Goal: Contribute content: Contribute content

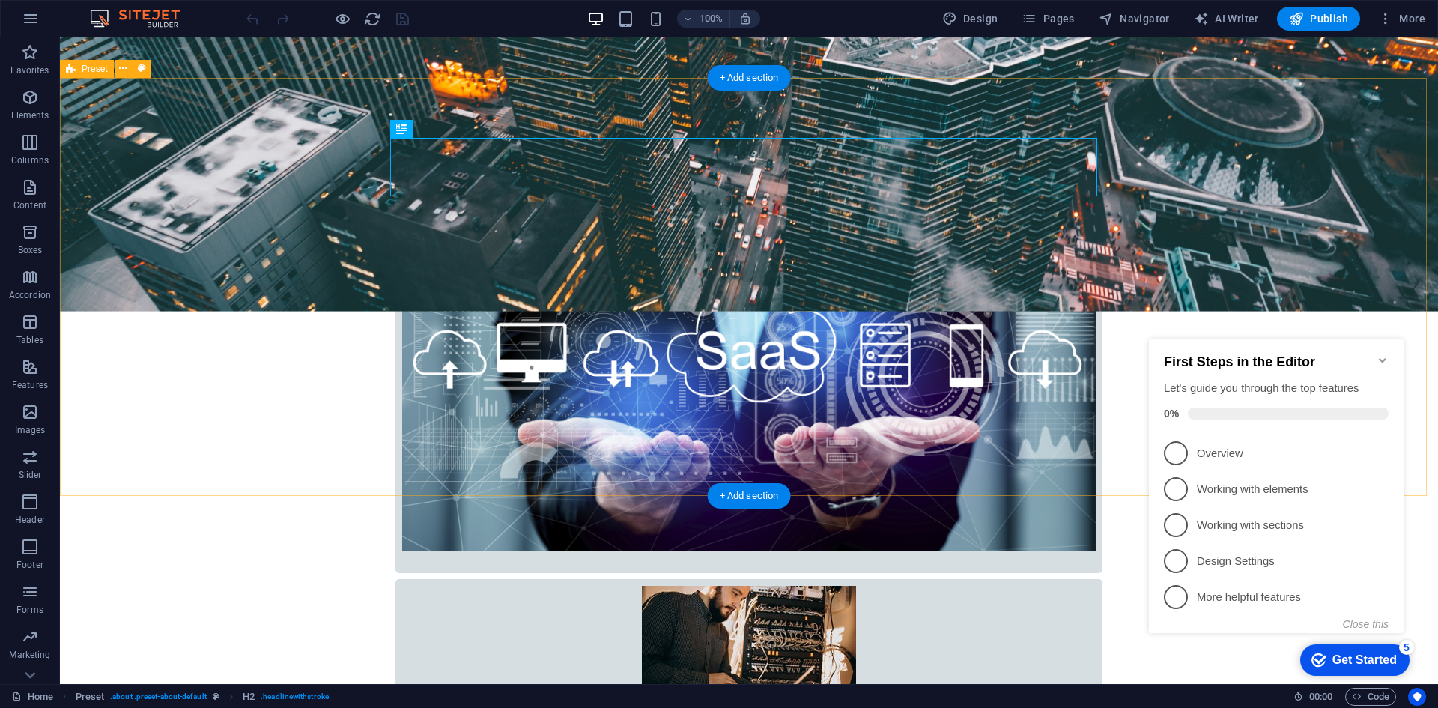
scroll to position [861, 0]
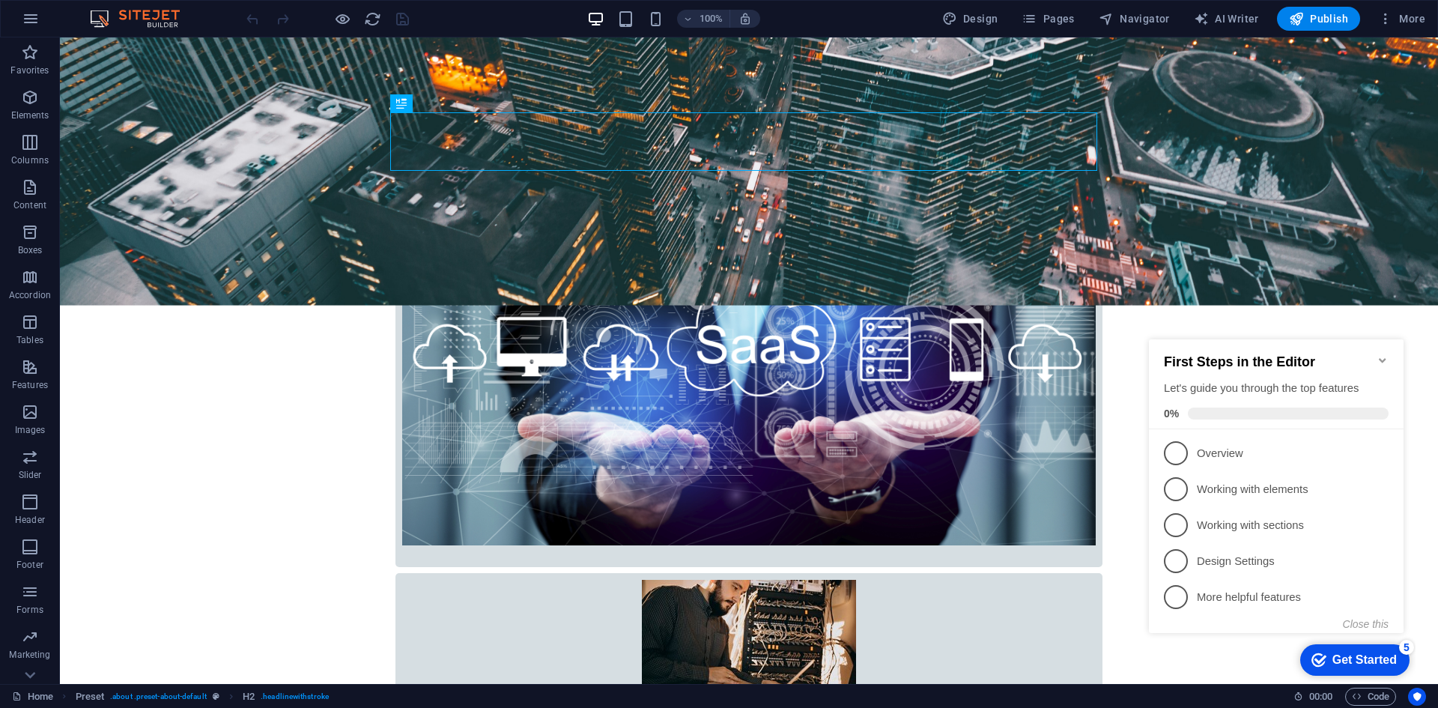
click at [1383, 354] on icon "Minimize checklist" at bounding box center [1383, 360] width 12 height 12
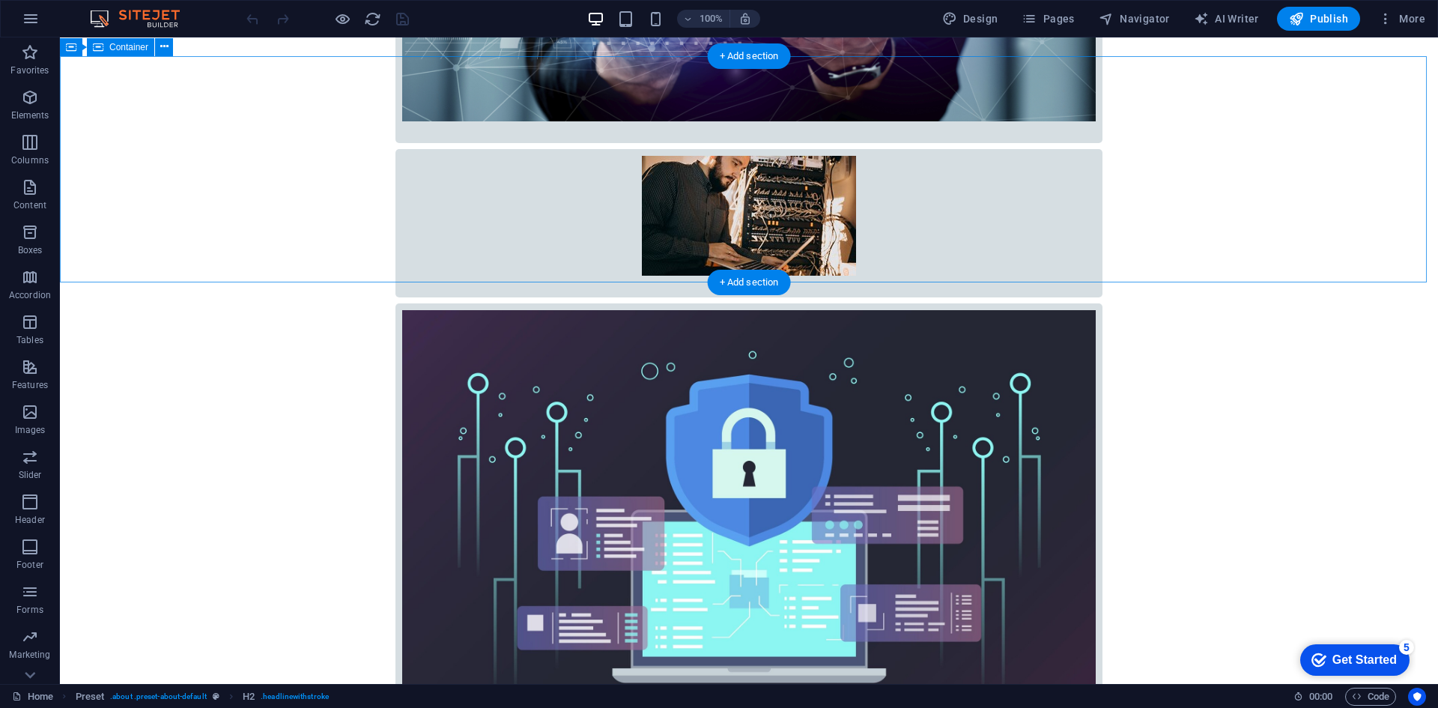
scroll to position [1310, 0]
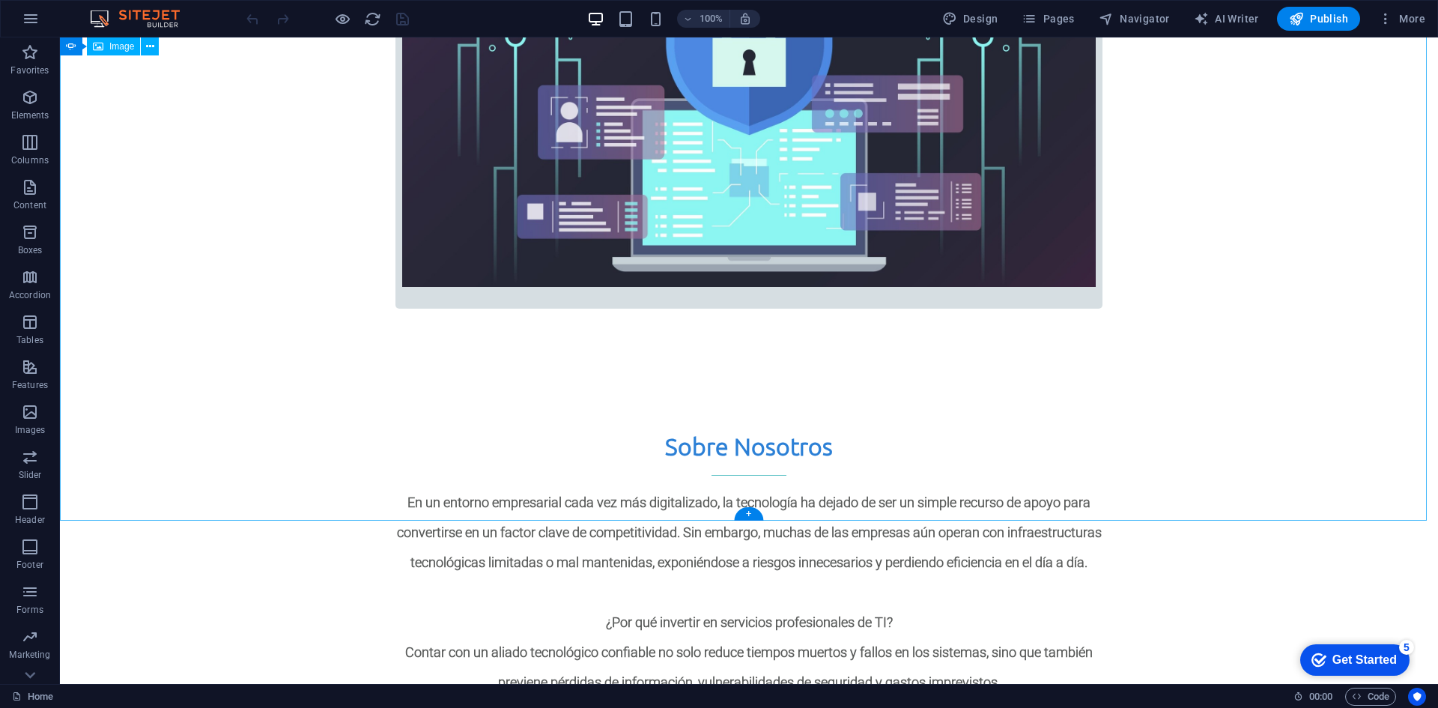
scroll to position [1428, 0]
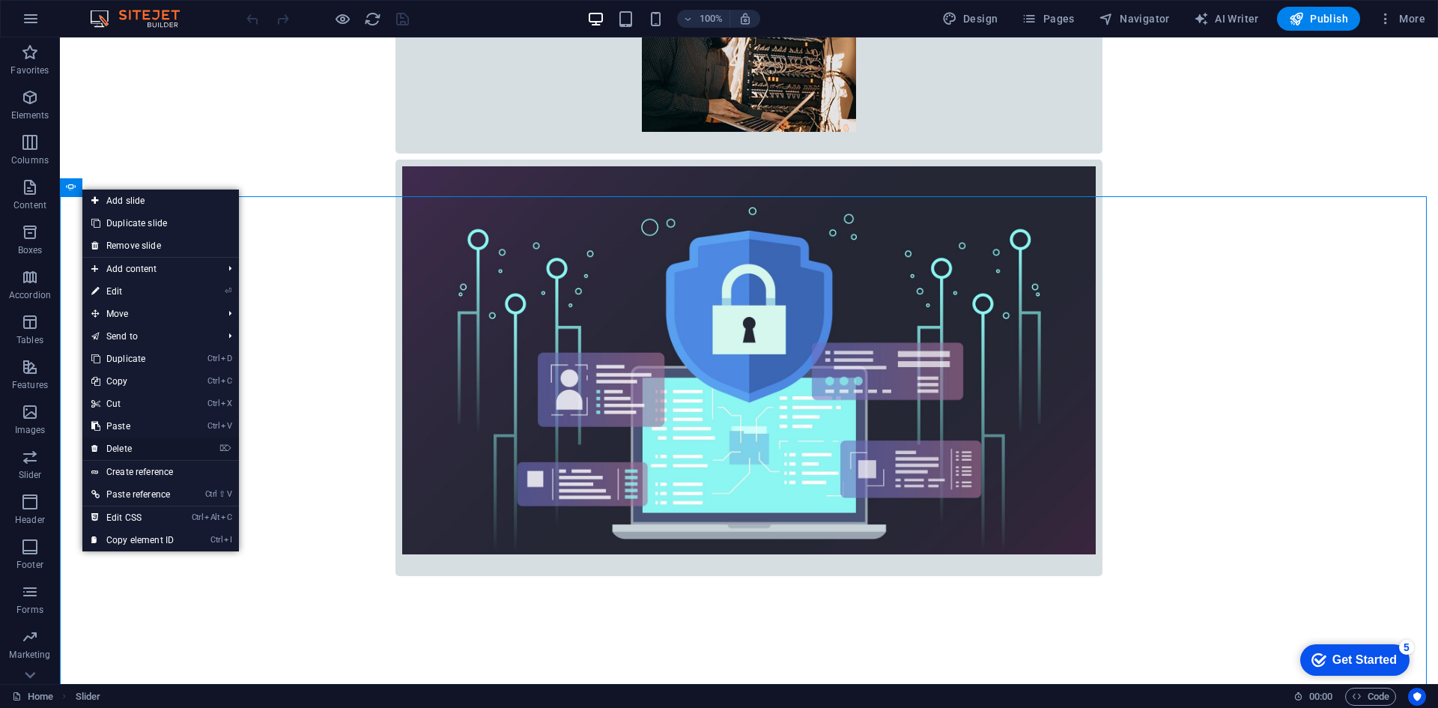
click at [162, 449] on link "⌦ Delete" at bounding box center [132, 448] width 100 height 22
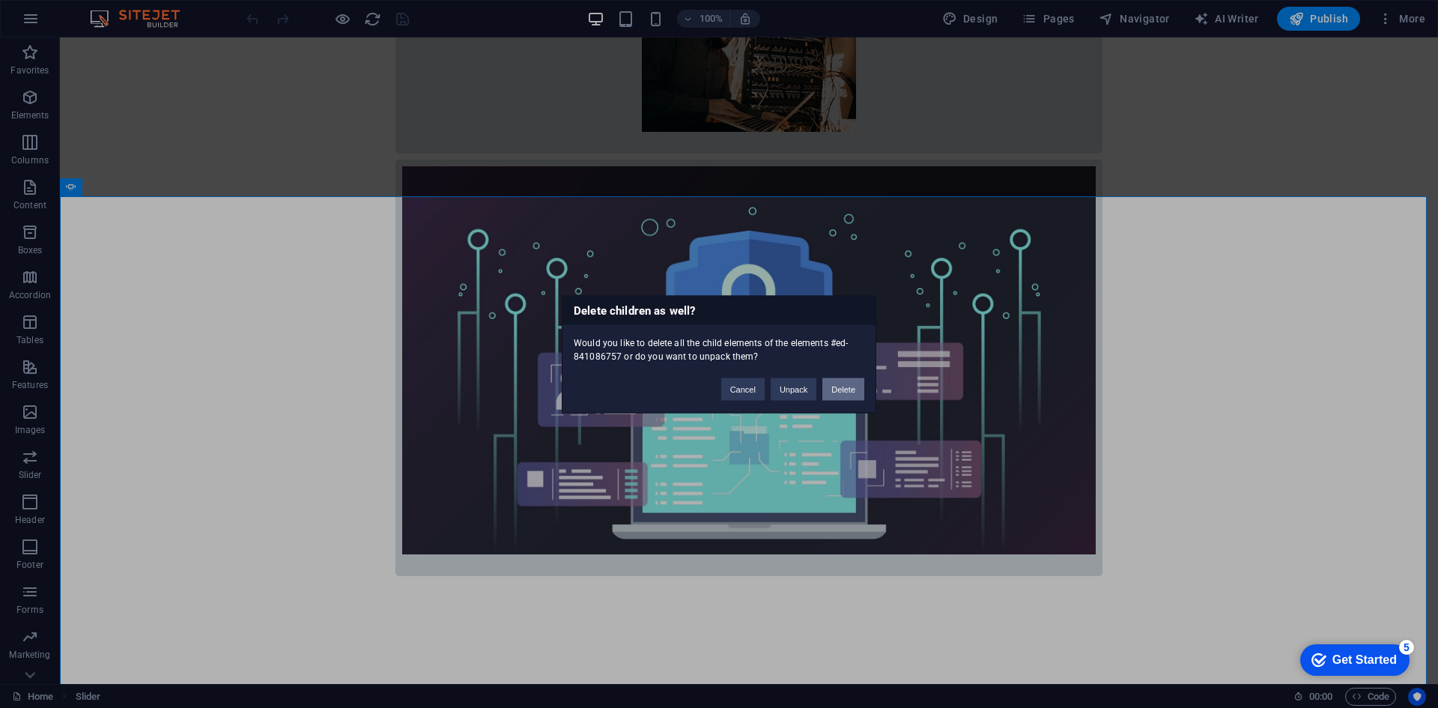
click at [835, 390] on button "Delete" at bounding box center [843, 388] width 42 height 22
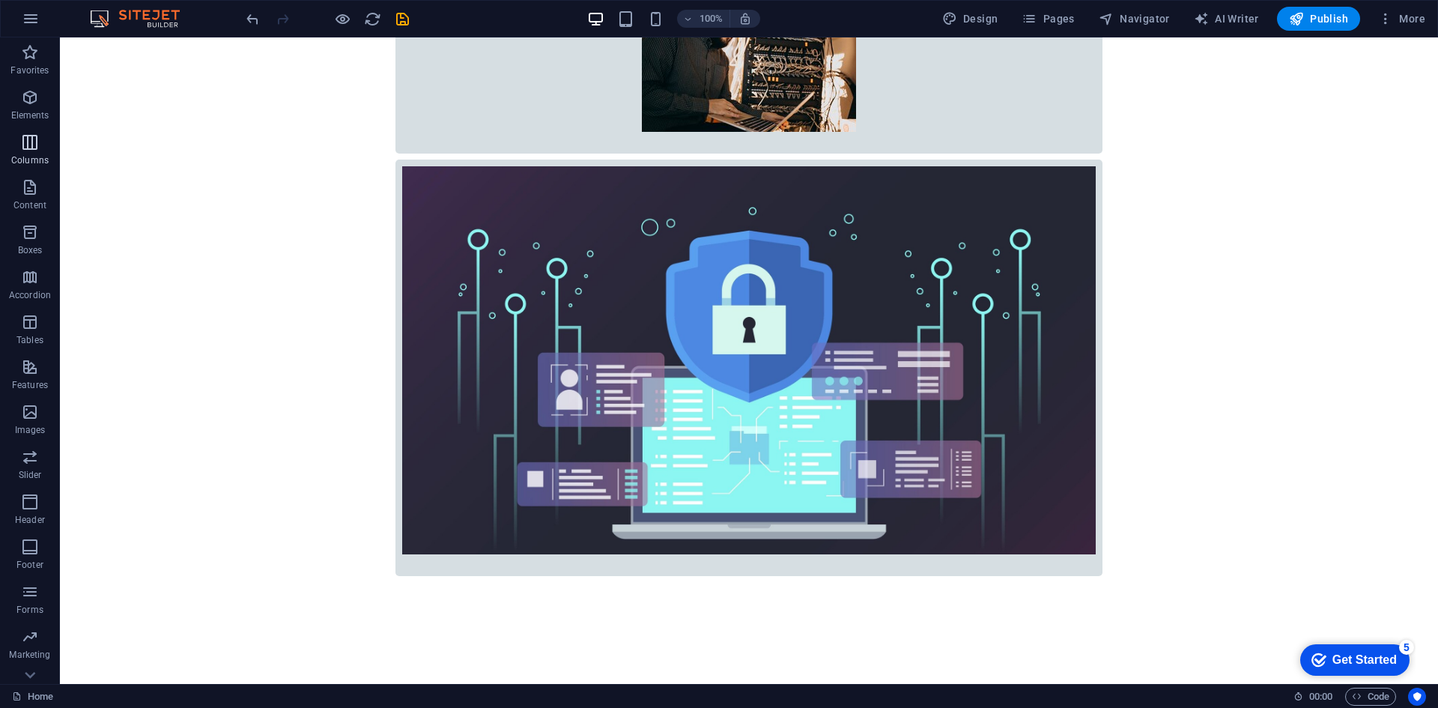
click at [34, 146] on icon "button" at bounding box center [30, 142] width 18 height 18
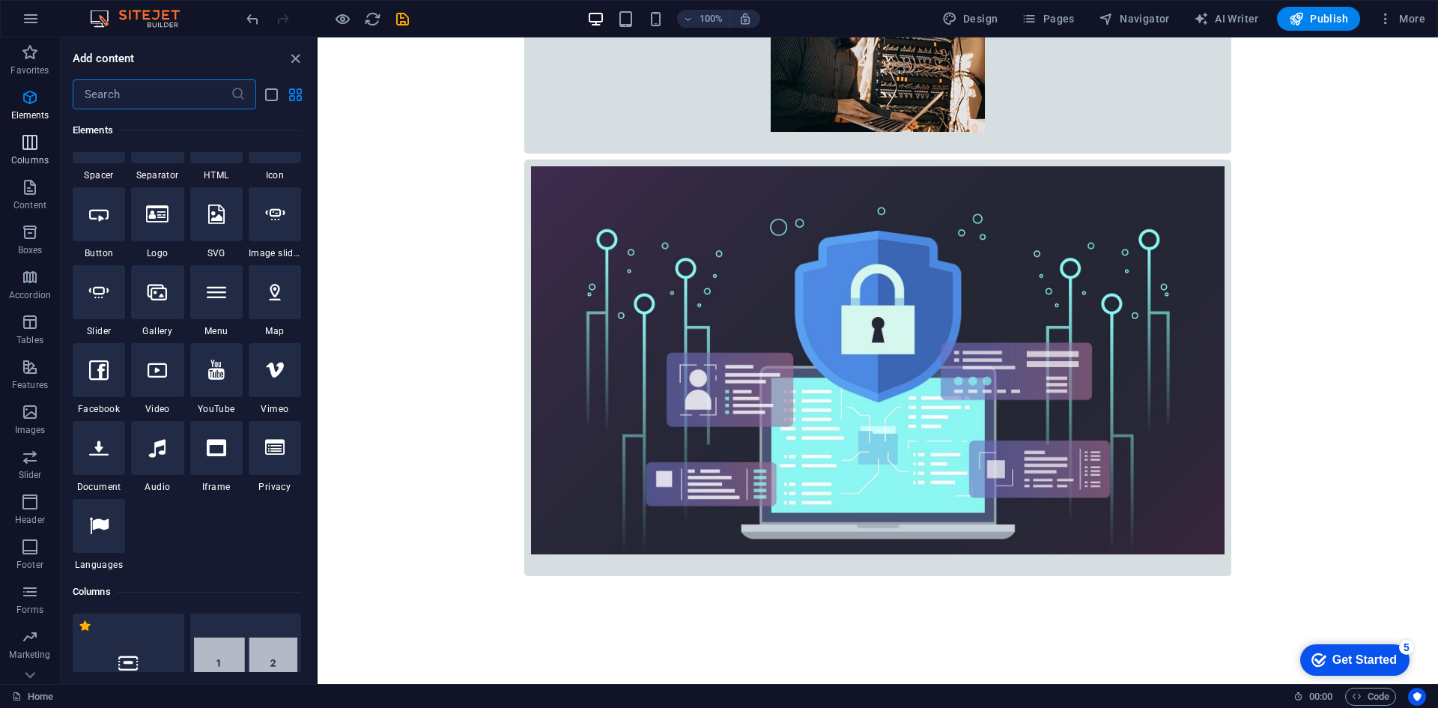
scroll to position [741, 0]
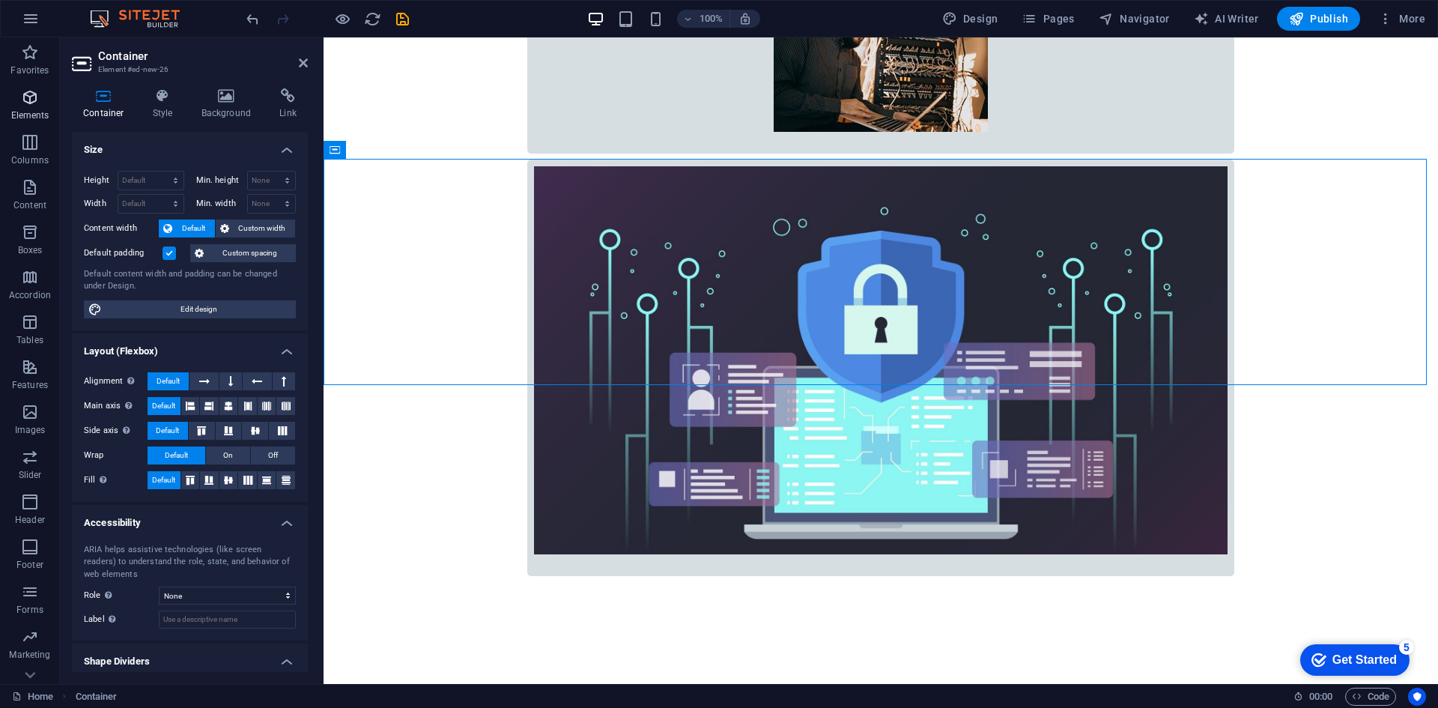
click at [29, 115] on p "Elements" at bounding box center [30, 115] width 38 height 12
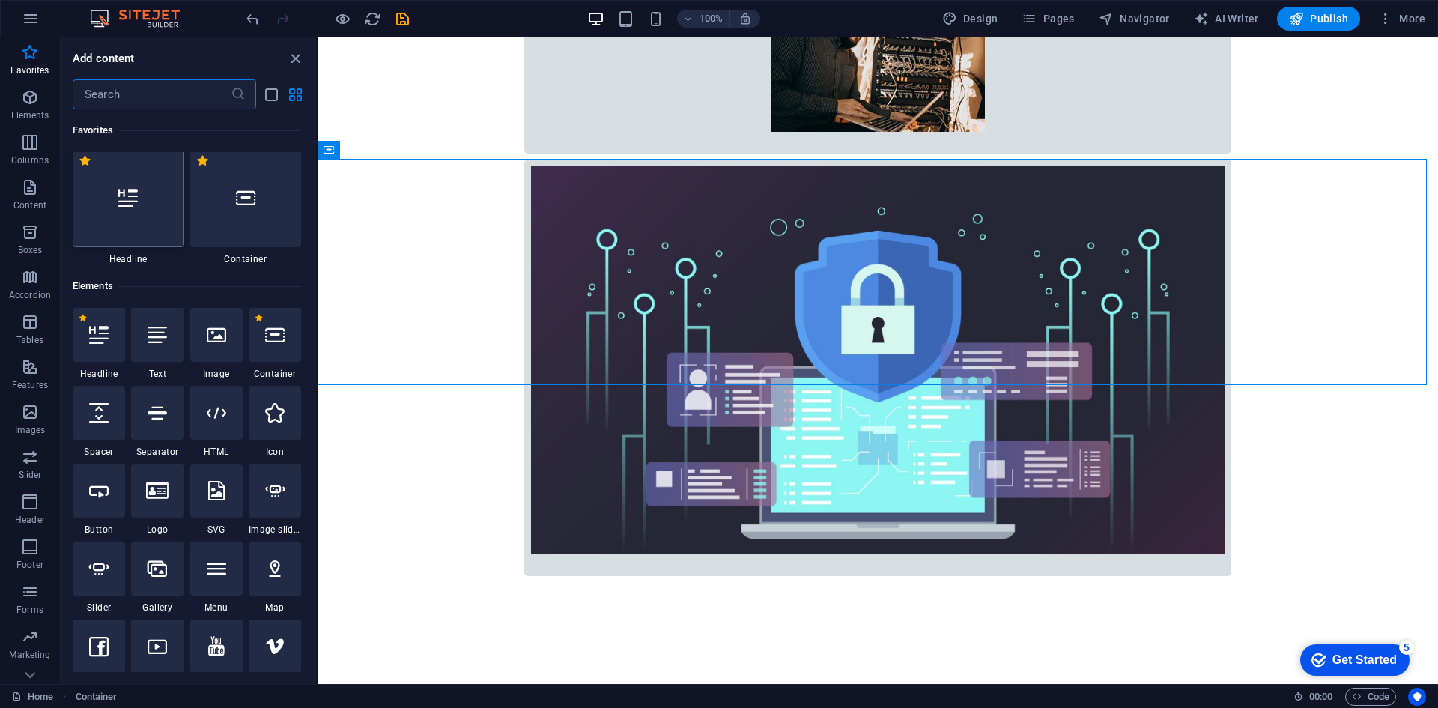
scroll to position [0, 0]
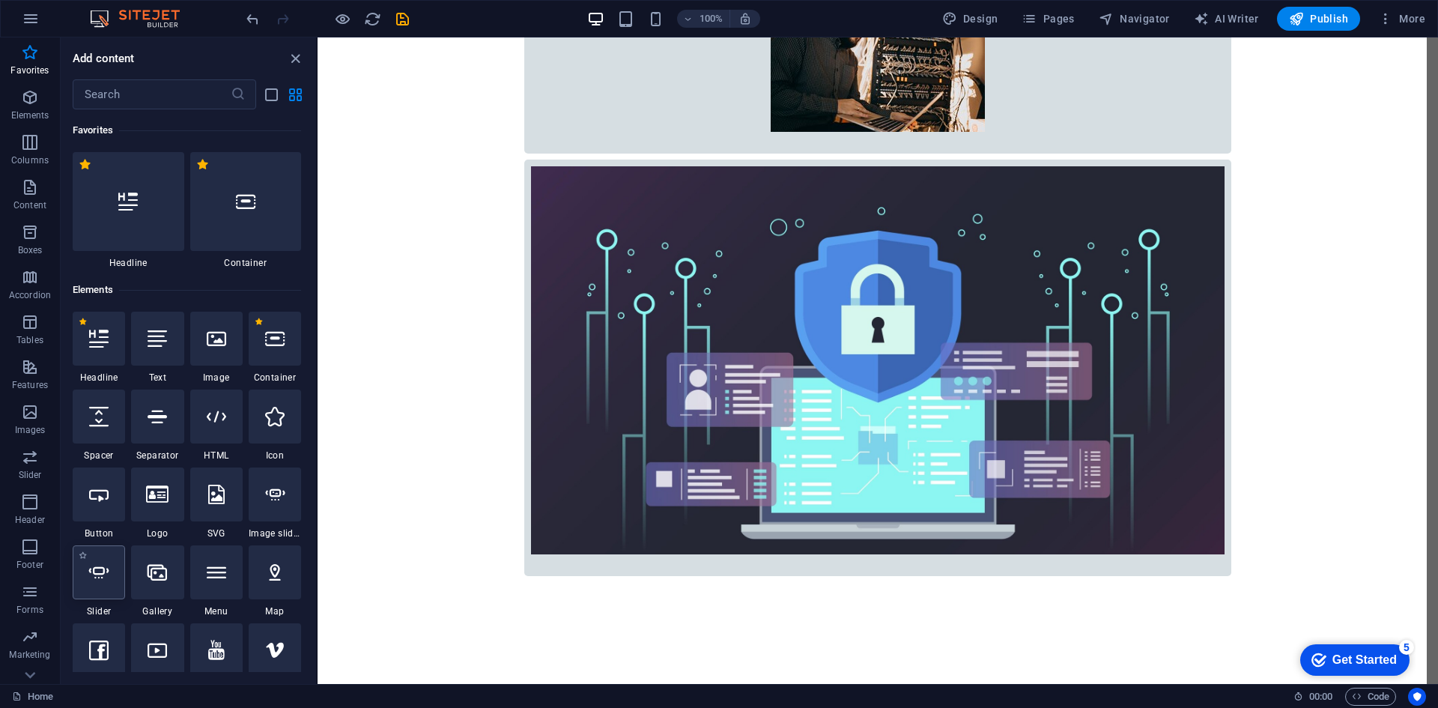
select select "ms"
select select "s"
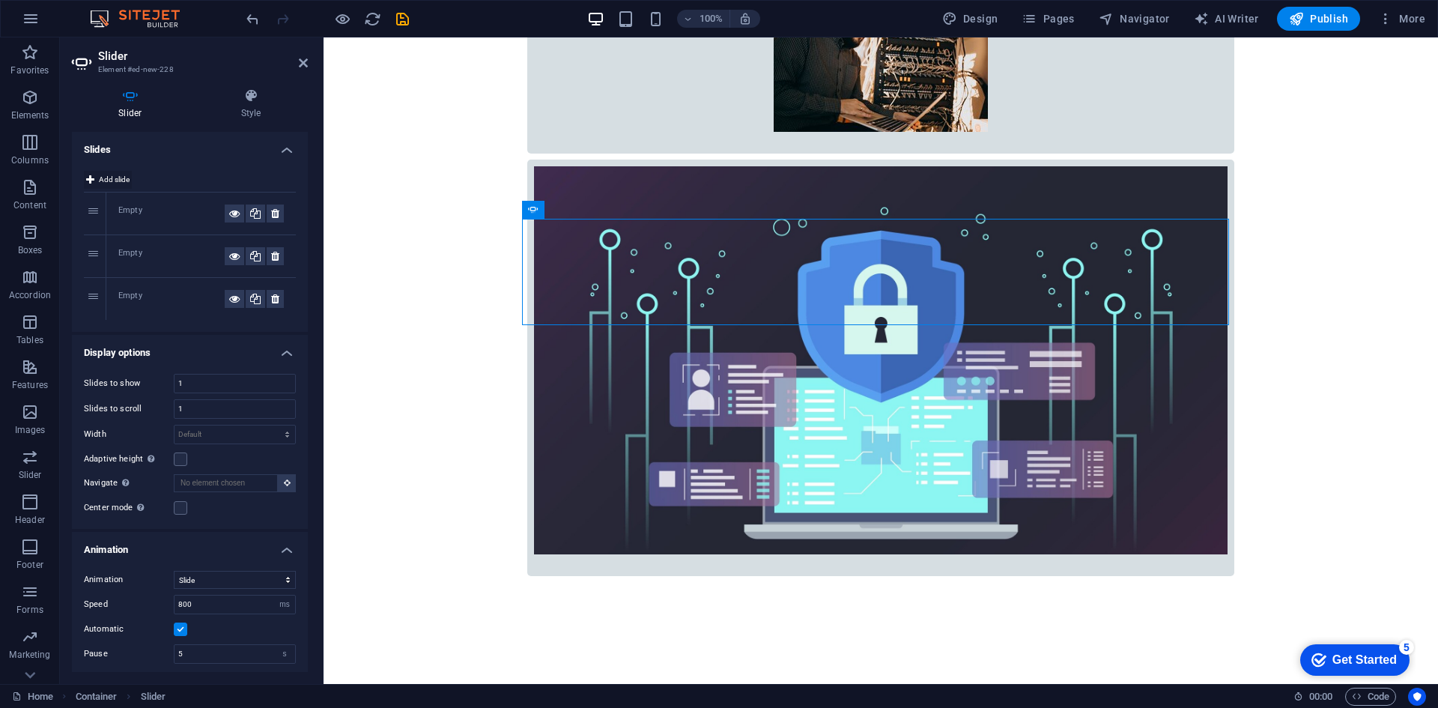
click at [93, 175] on icon at bounding box center [90, 180] width 8 height 18
click at [149, 209] on div "Empty" at bounding box center [171, 213] width 106 height 18
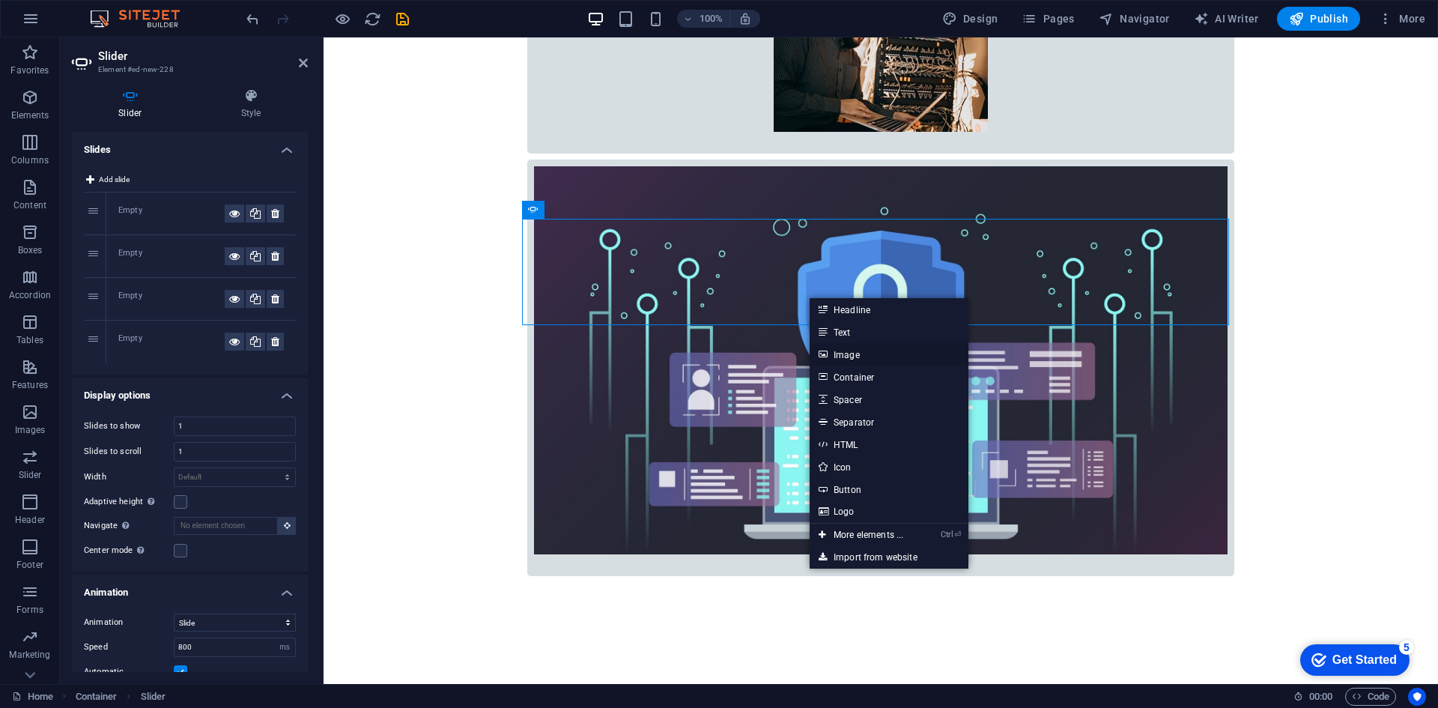
click at [882, 353] on link "Image" at bounding box center [889, 354] width 159 height 22
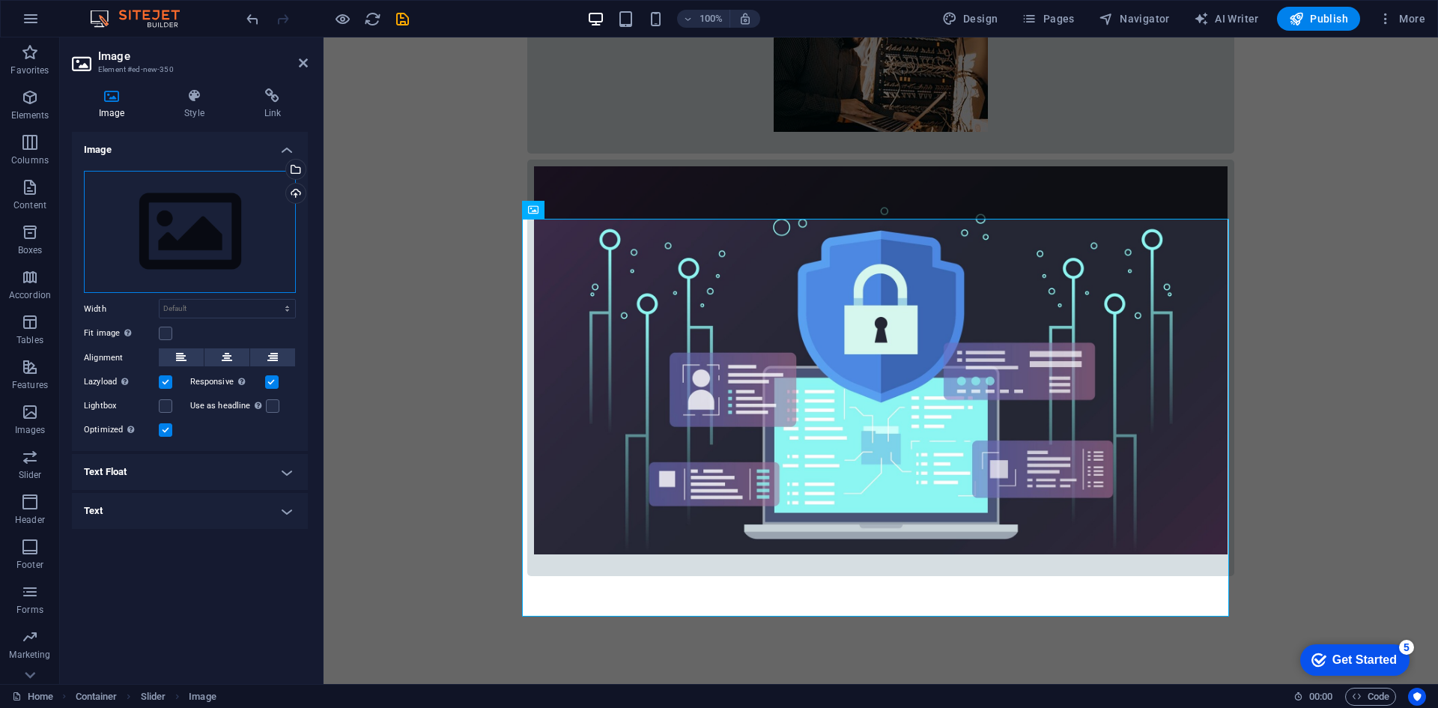
click at [188, 237] on div "Drag files here, click to choose files or select files from Files or our free s…" at bounding box center [190, 232] width 212 height 123
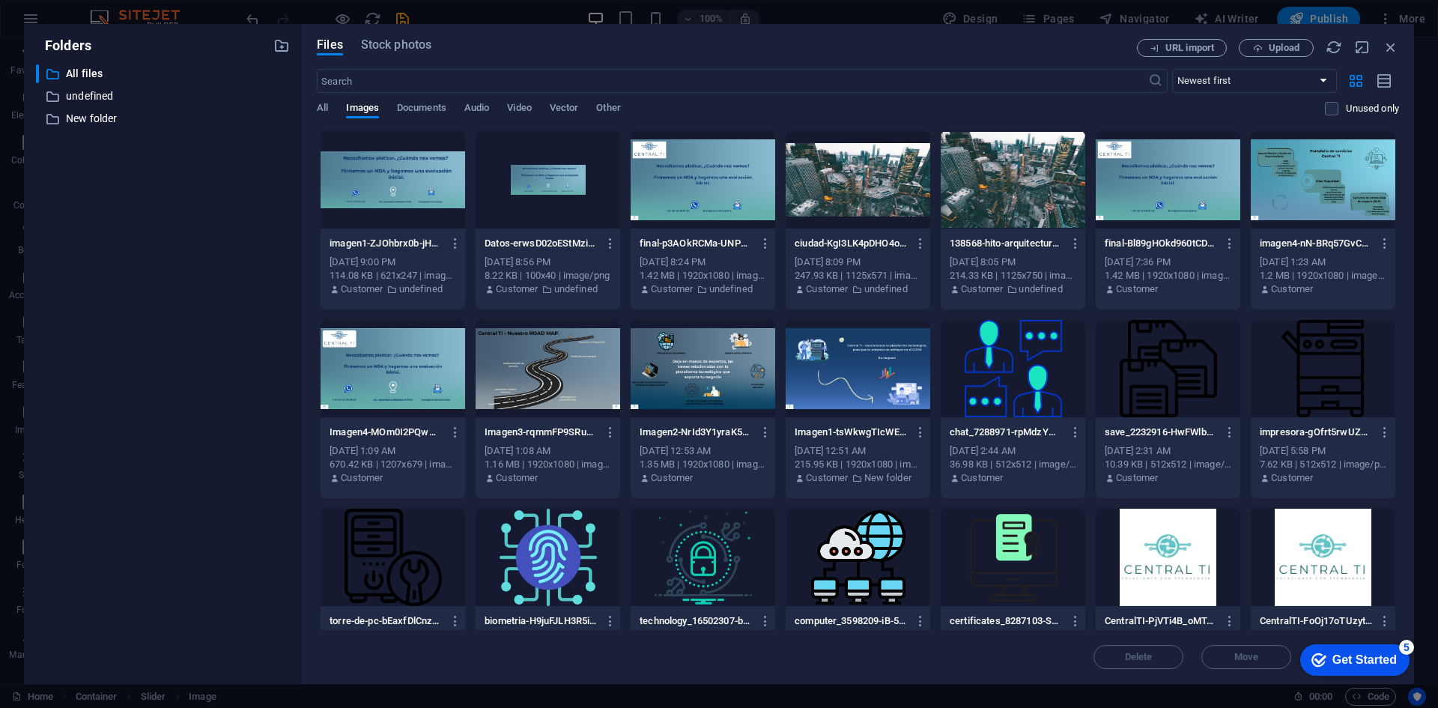
click at [858, 389] on div at bounding box center [858, 368] width 145 height 97
click at [858, 389] on div "1" at bounding box center [858, 368] width 145 height 97
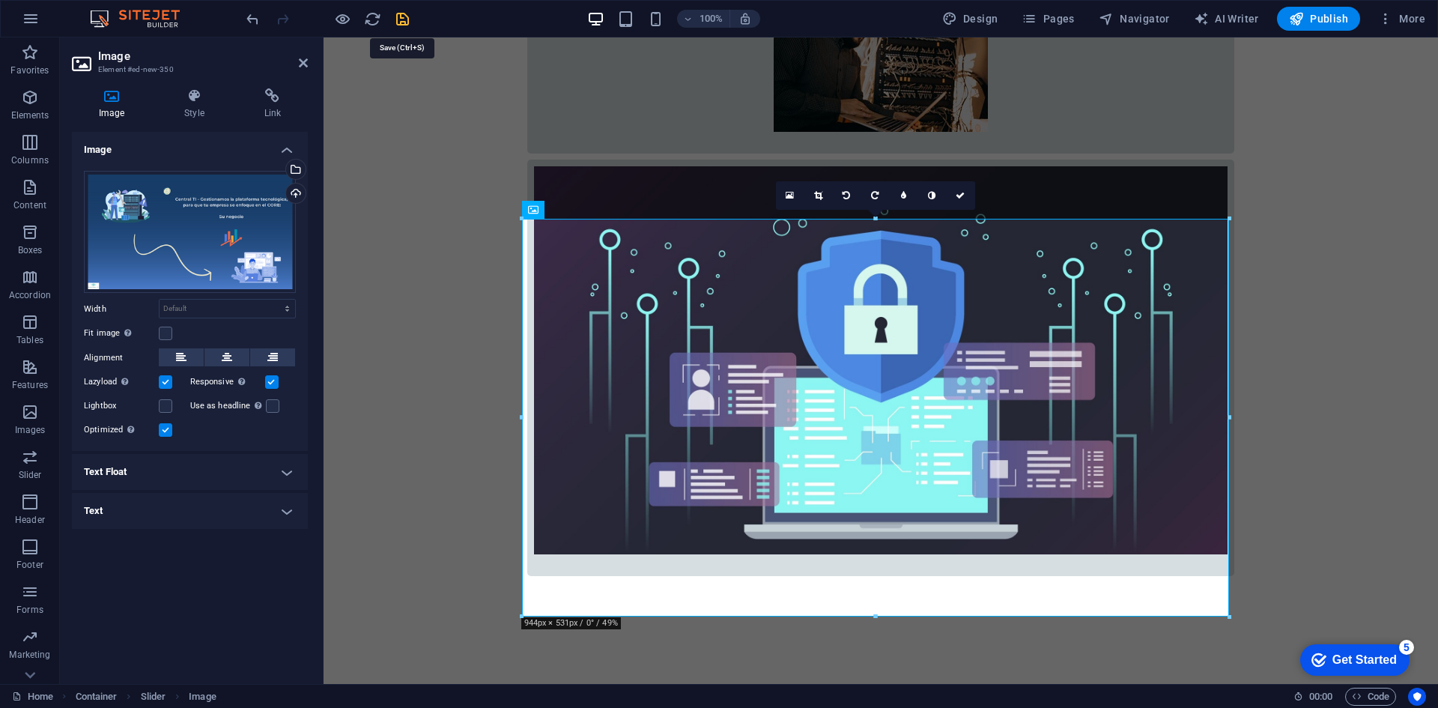
click at [402, 23] on icon "save" at bounding box center [402, 18] width 17 height 17
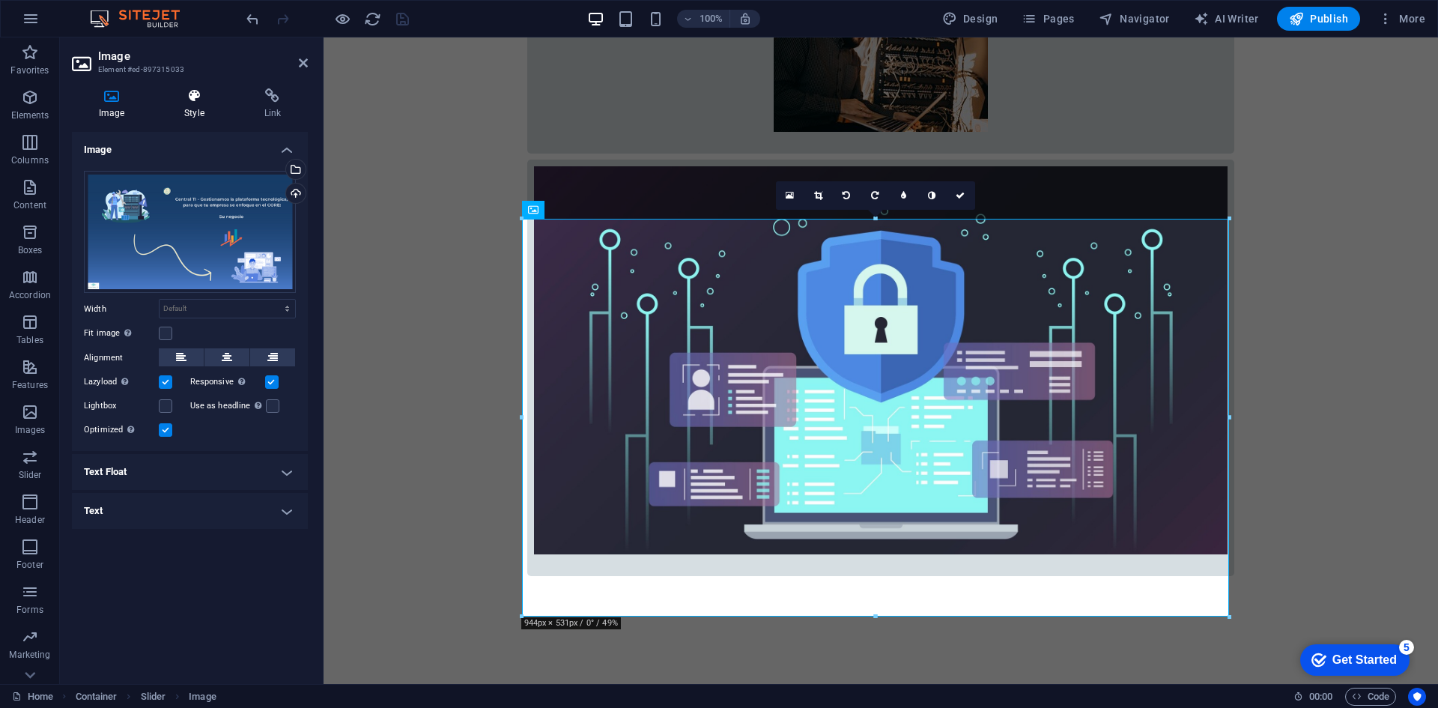
click at [177, 112] on h4 "Style" at bounding box center [196, 103] width 79 height 31
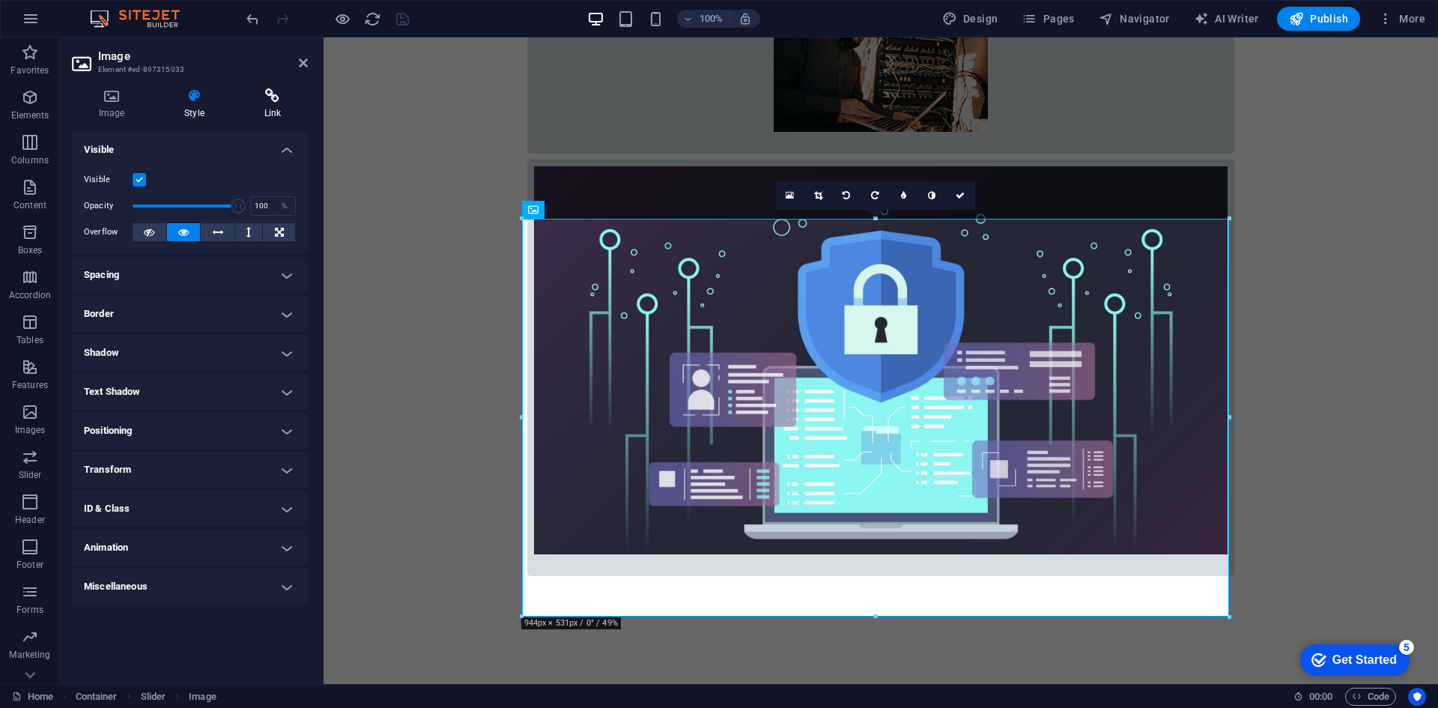
click at [250, 99] on icon at bounding box center [272, 95] width 70 height 15
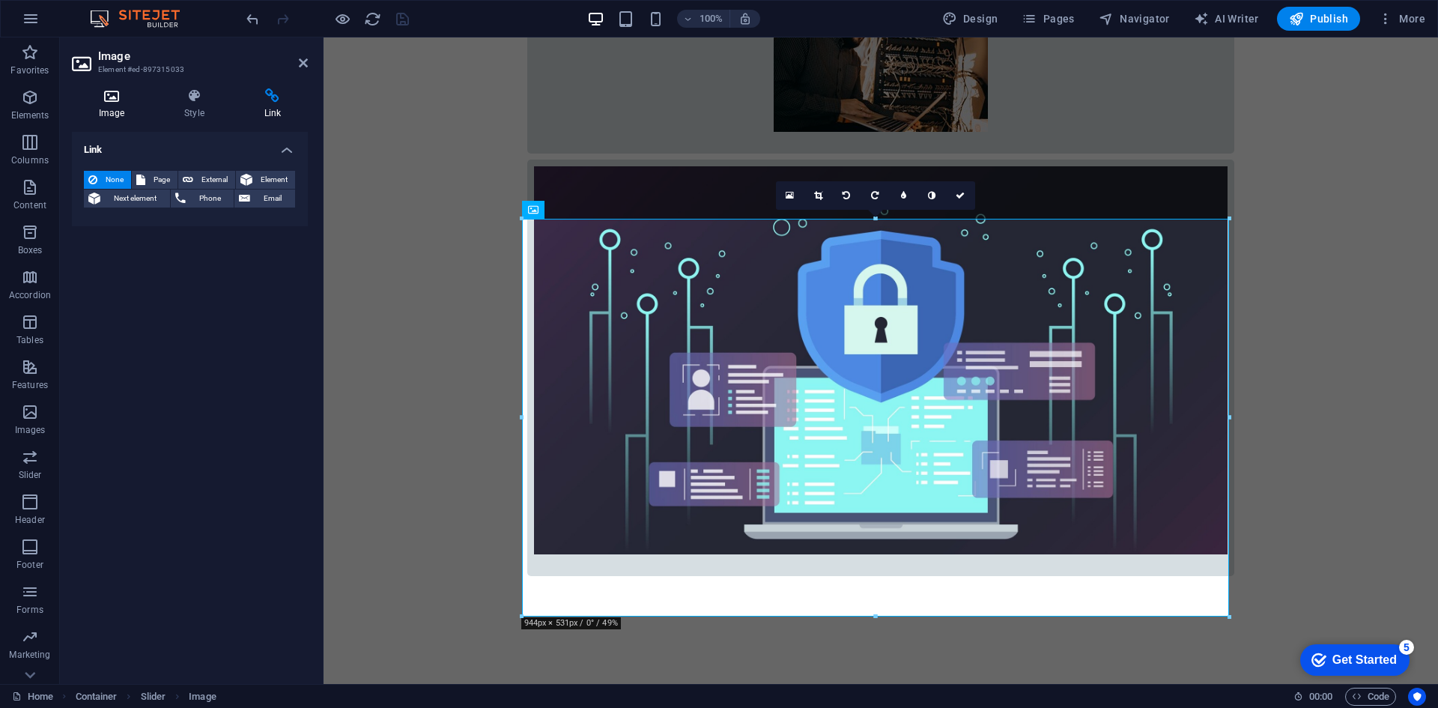
click at [112, 107] on h4 "Image" at bounding box center [114, 103] width 85 height 31
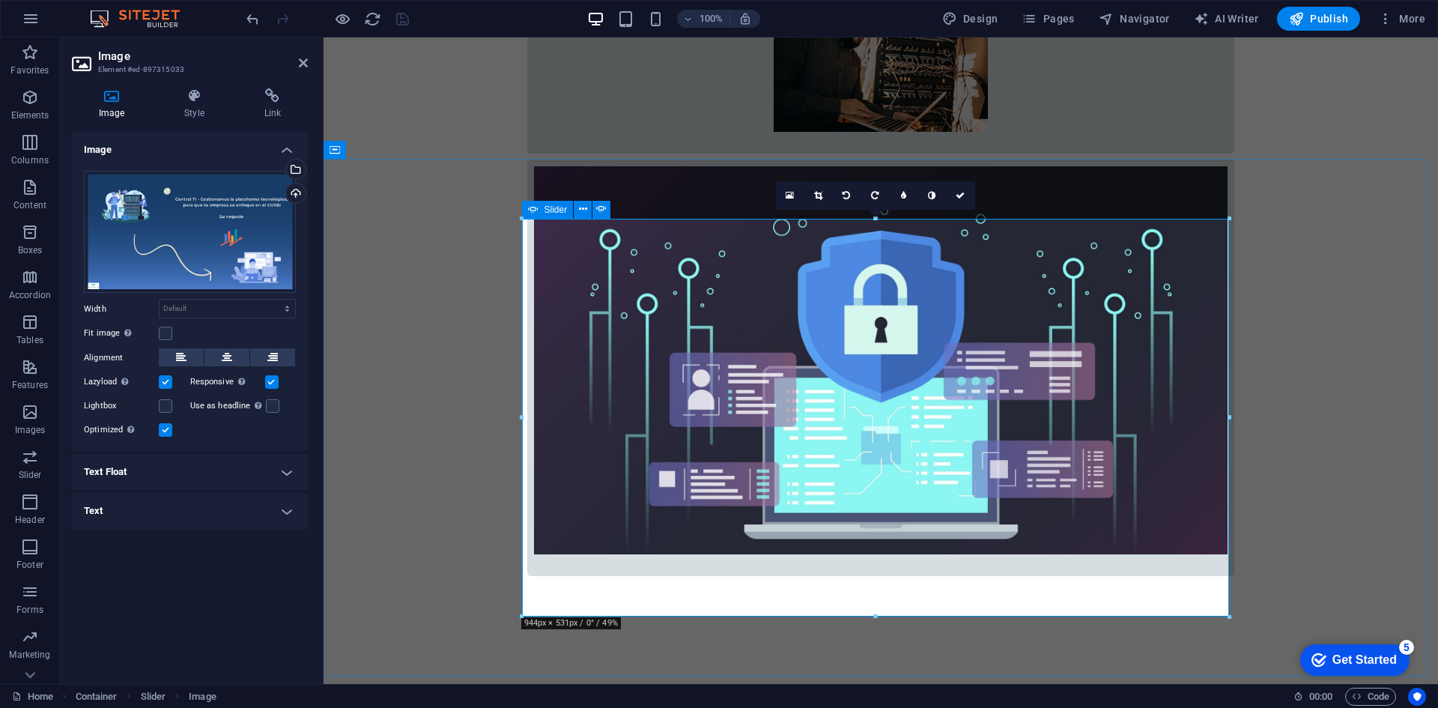
click at [555, 209] on span "Slider" at bounding box center [556, 209] width 23 height 9
select select "ms"
select select "s"
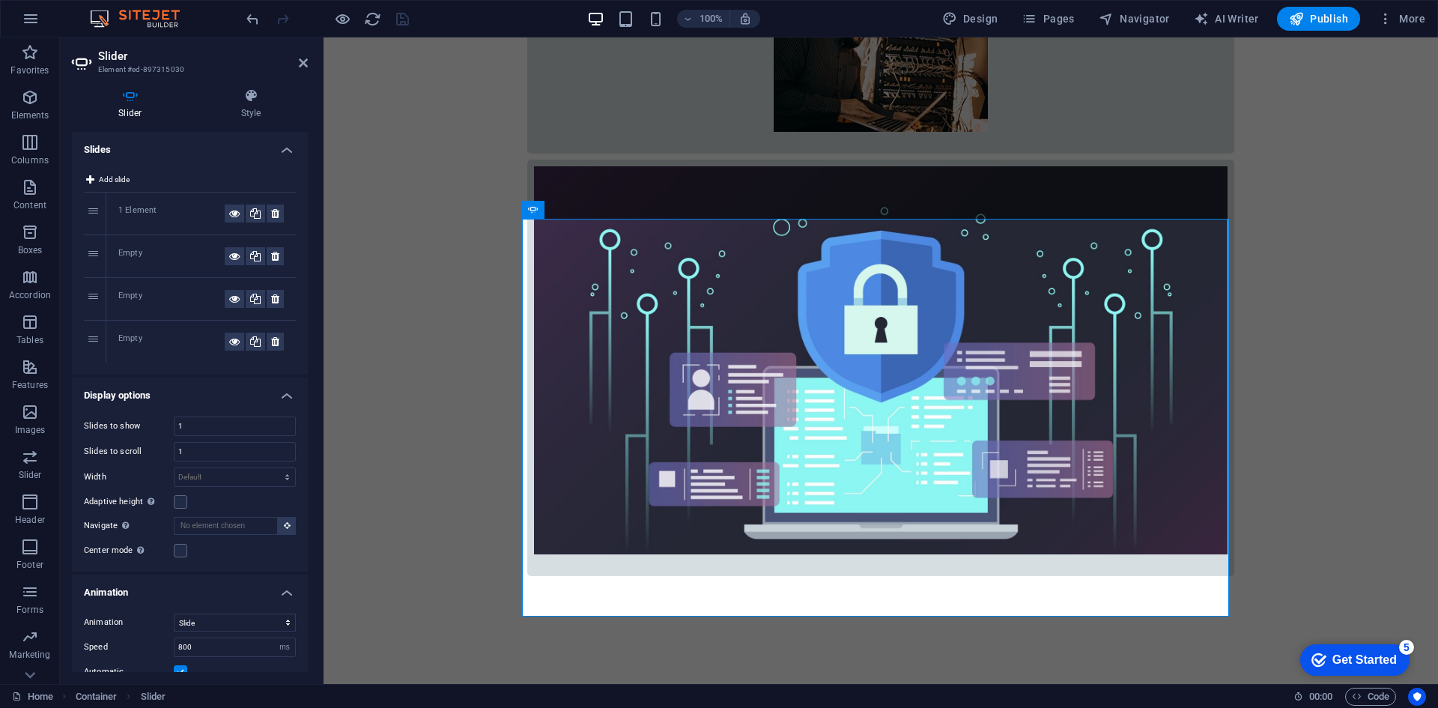
click at [149, 246] on div "Empty" at bounding box center [200, 256] width 189 height 42
click at [154, 255] on div "Empty" at bounding box center [171, 256] width 106 height 18
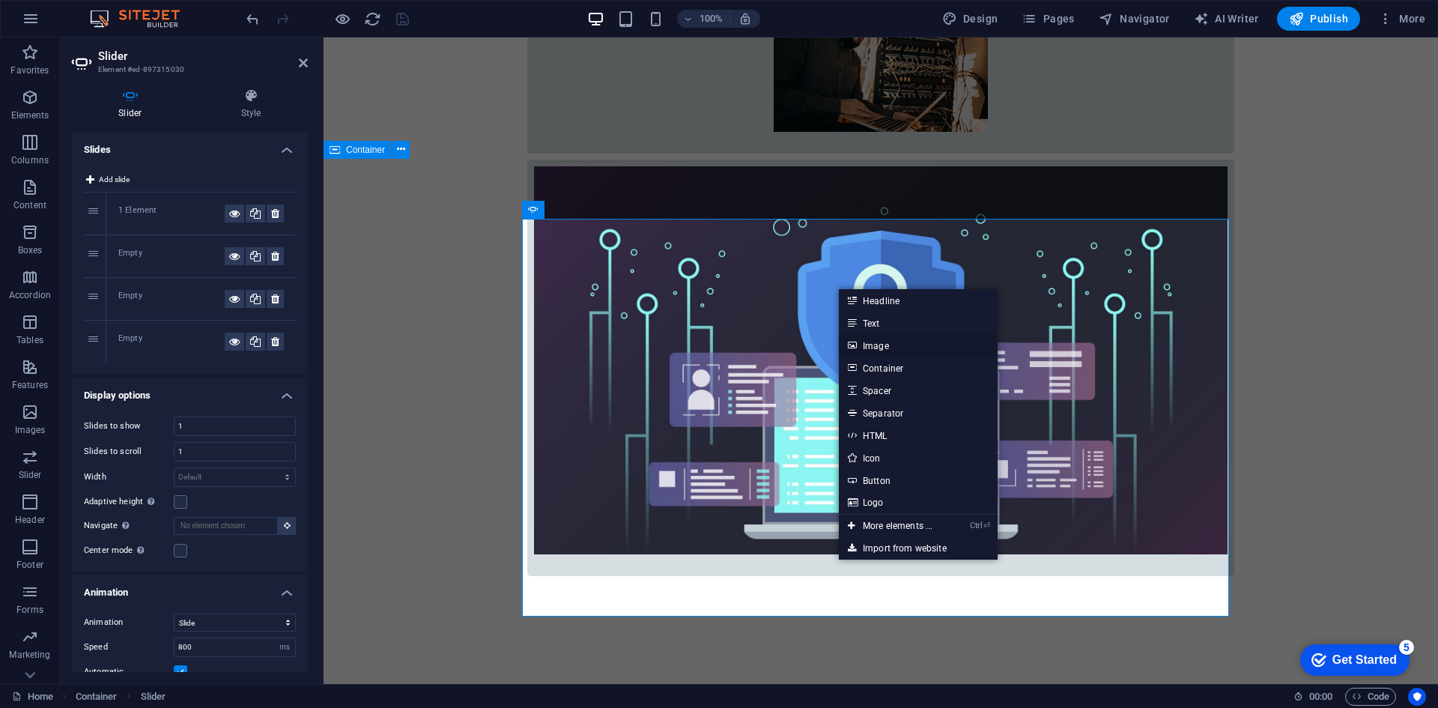
click at [890, 351] on link "Image" at bounding box center [918, 345] width 159 height 22
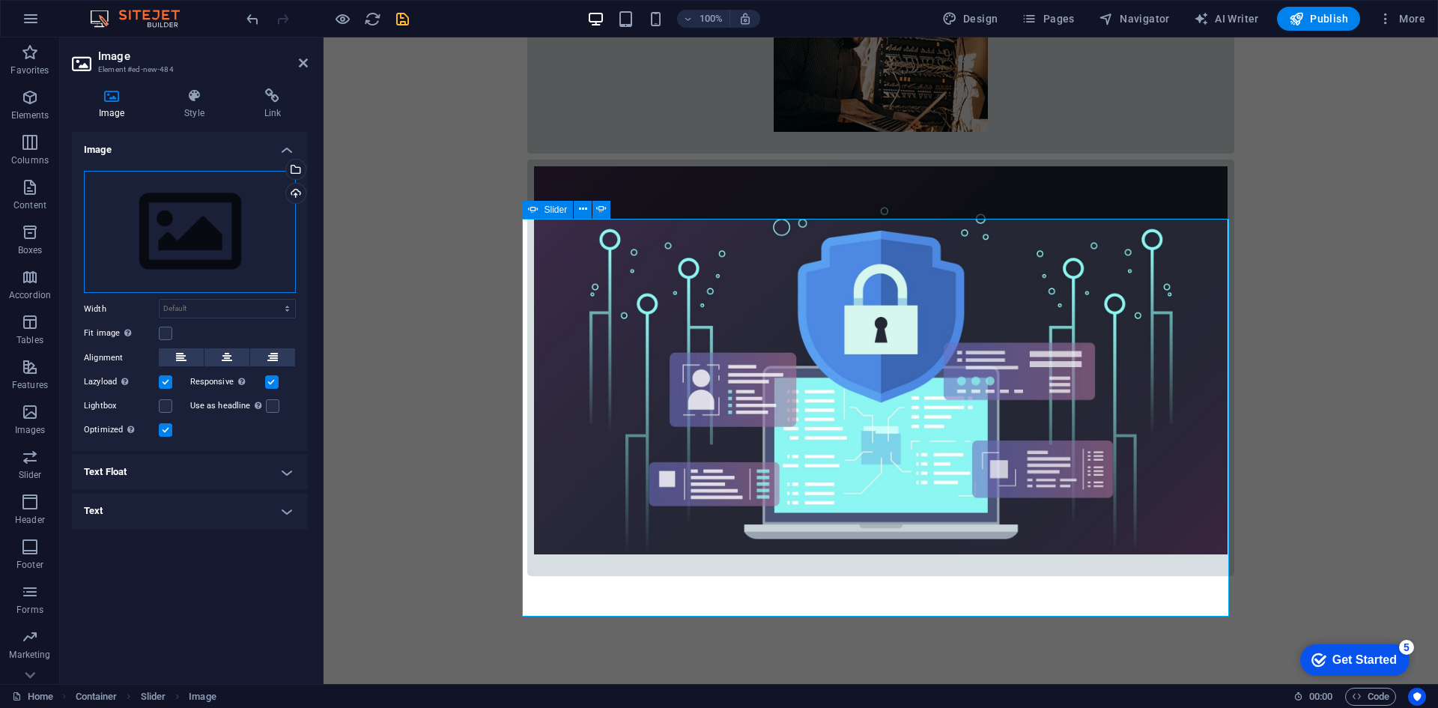
click at [212, 229] on div "Drag files here, click to choose files or select files from Files or our free s…" at bounding box center [190, 232] width 212 height 123
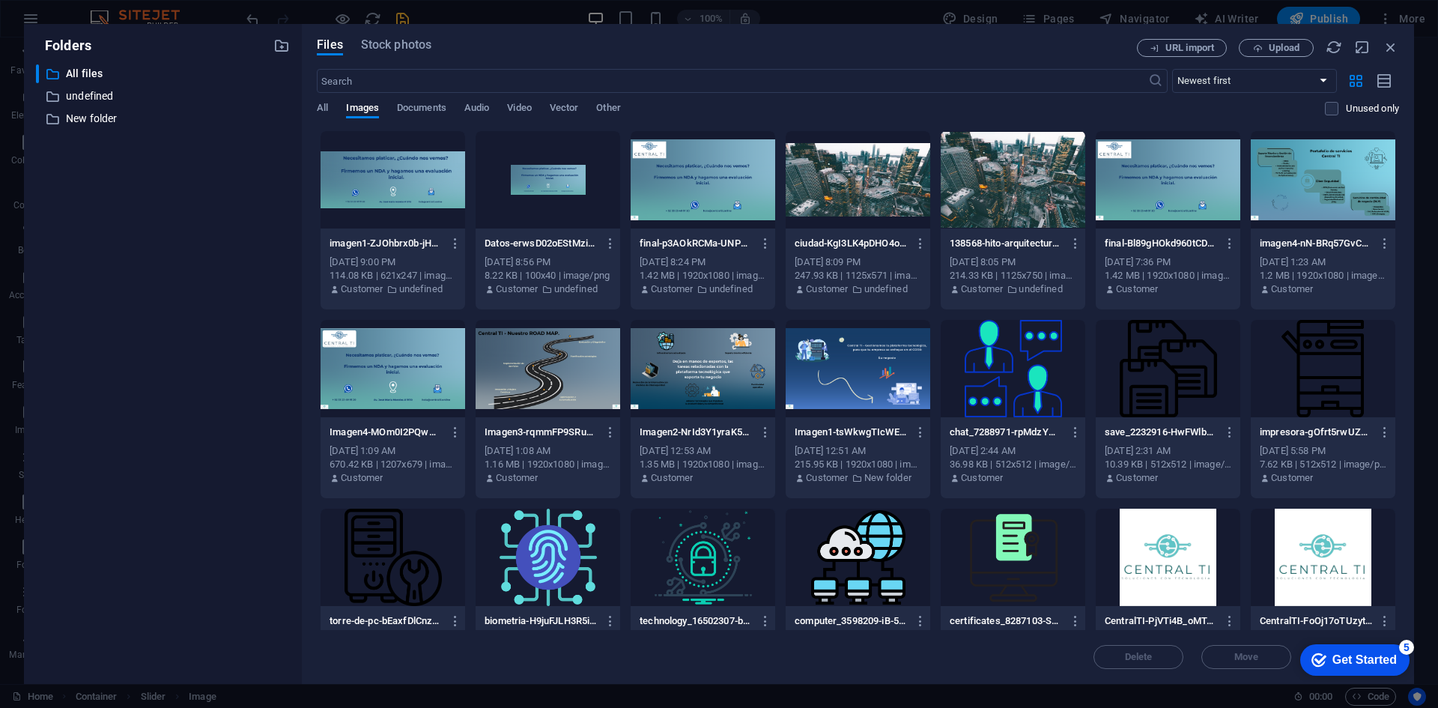
click at [693, 389] on div at bounding box center [703, 368] width 145 height 97
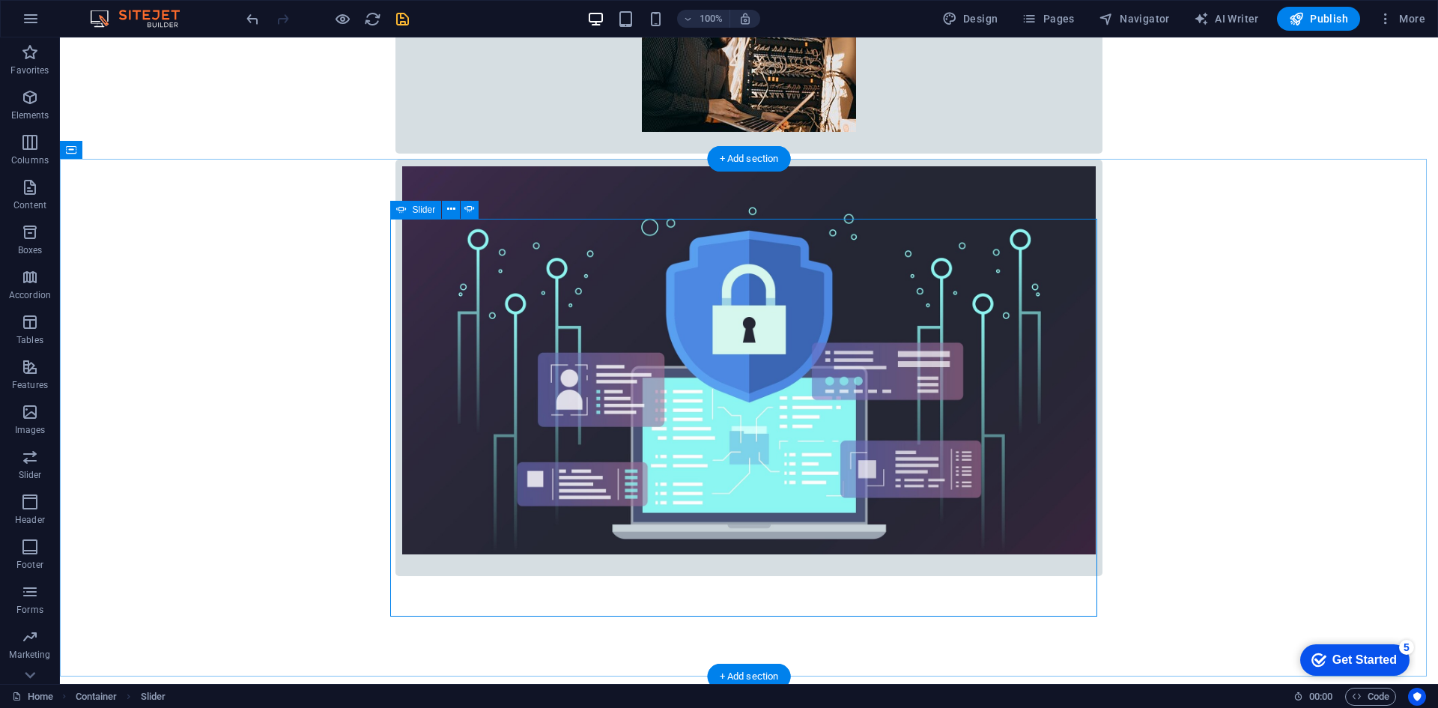
click at [416, 210] on span "Slider" at bounding box center [424, 209] width 23 height 9
select select "ms"
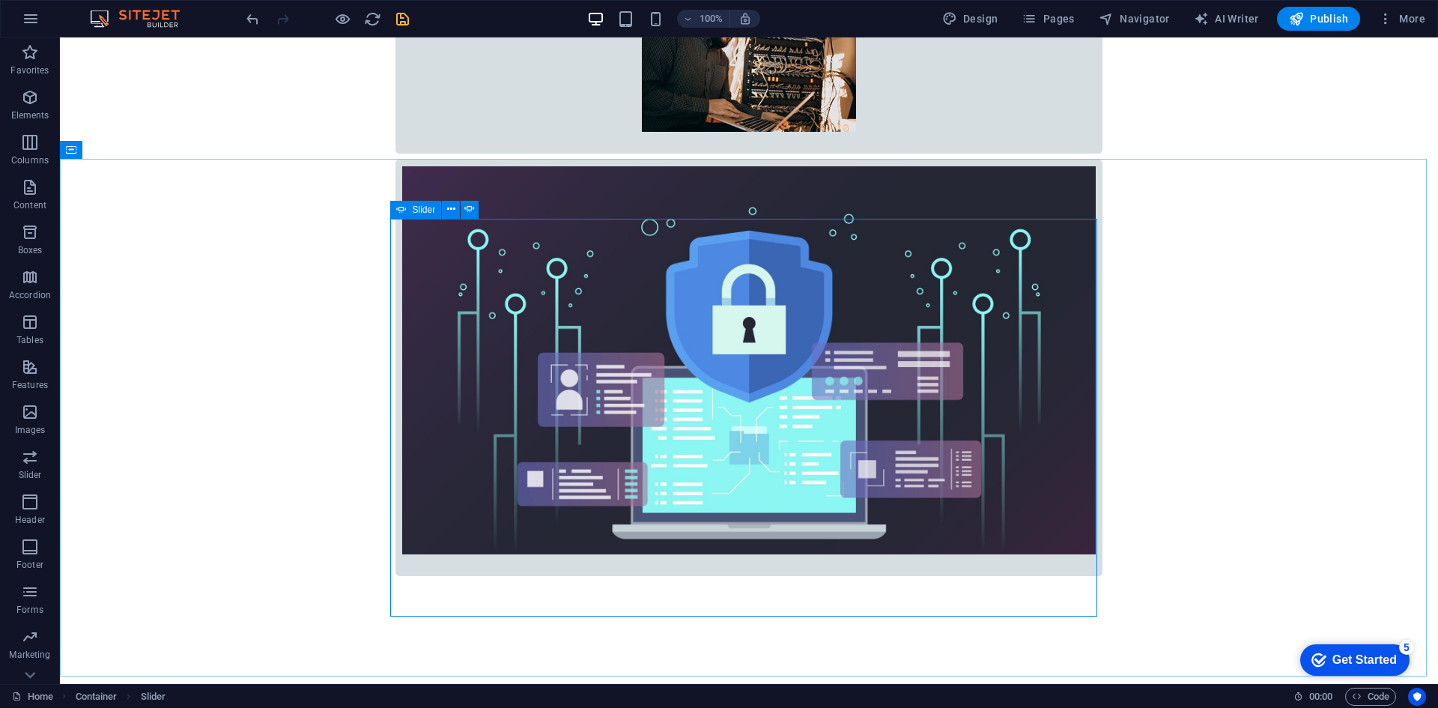
select select "s"
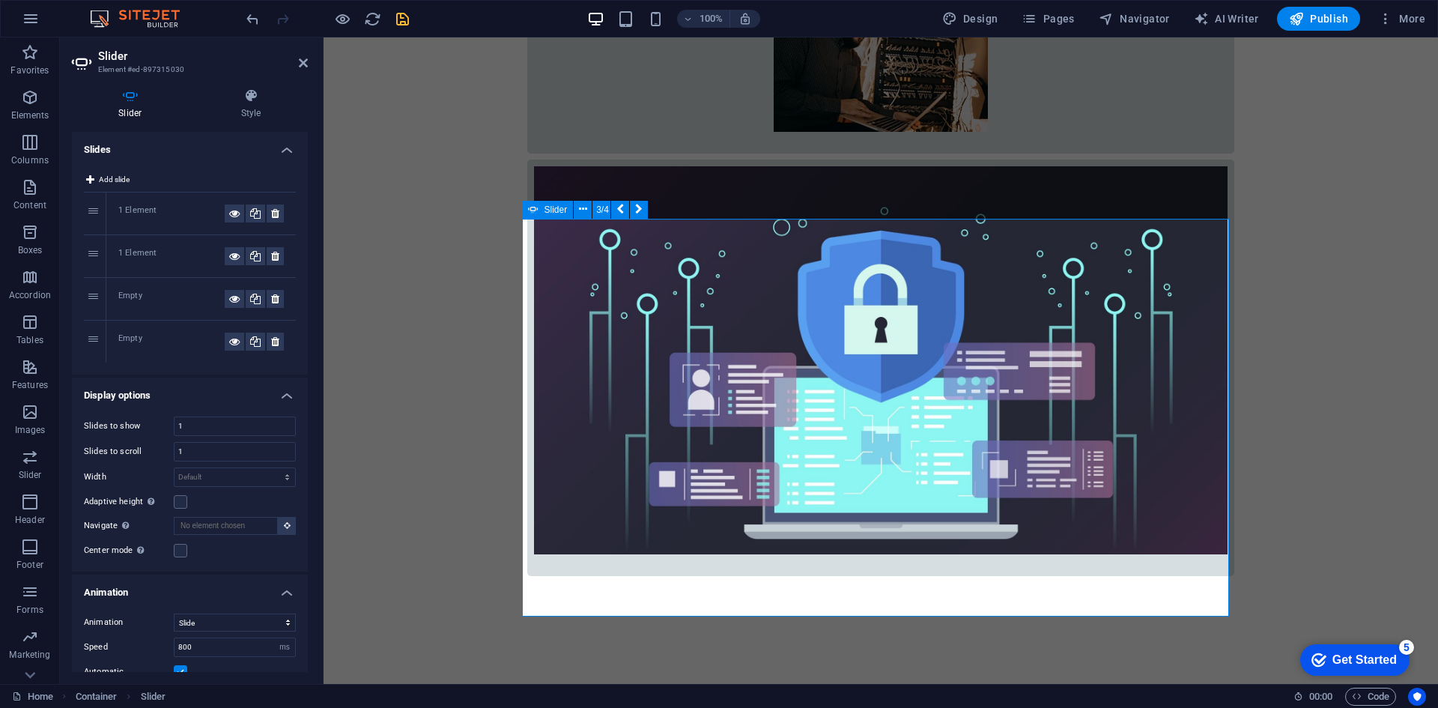
click at [140, 298] on div "Empty" at bounding box center [171, 299] width 106 height 18
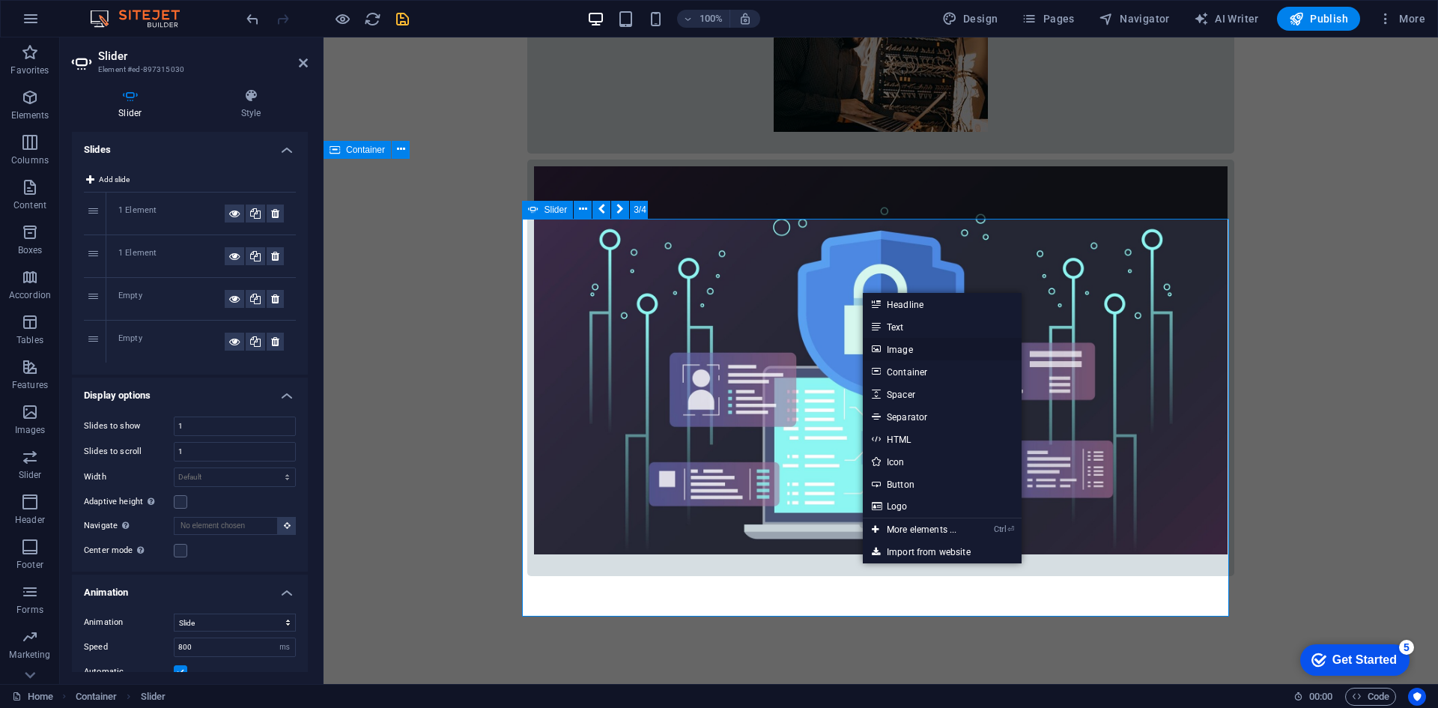
click at [918, 347] on link "Image" at bounding box center [942, 349] width 159 height 22
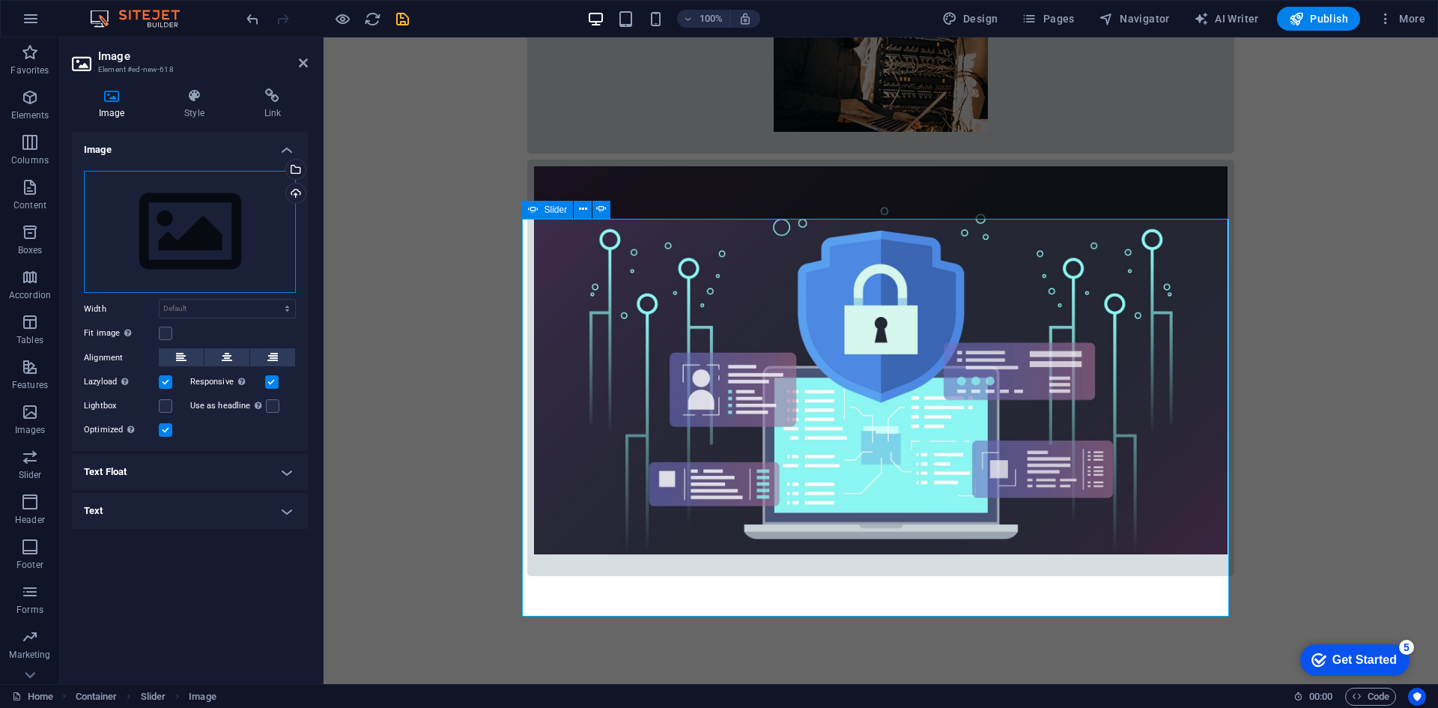
click at [226, 221] on div "Drag files here, click to choose files or select files from Files or our free s…" at bounding box center [190, 232] width 212 height 123
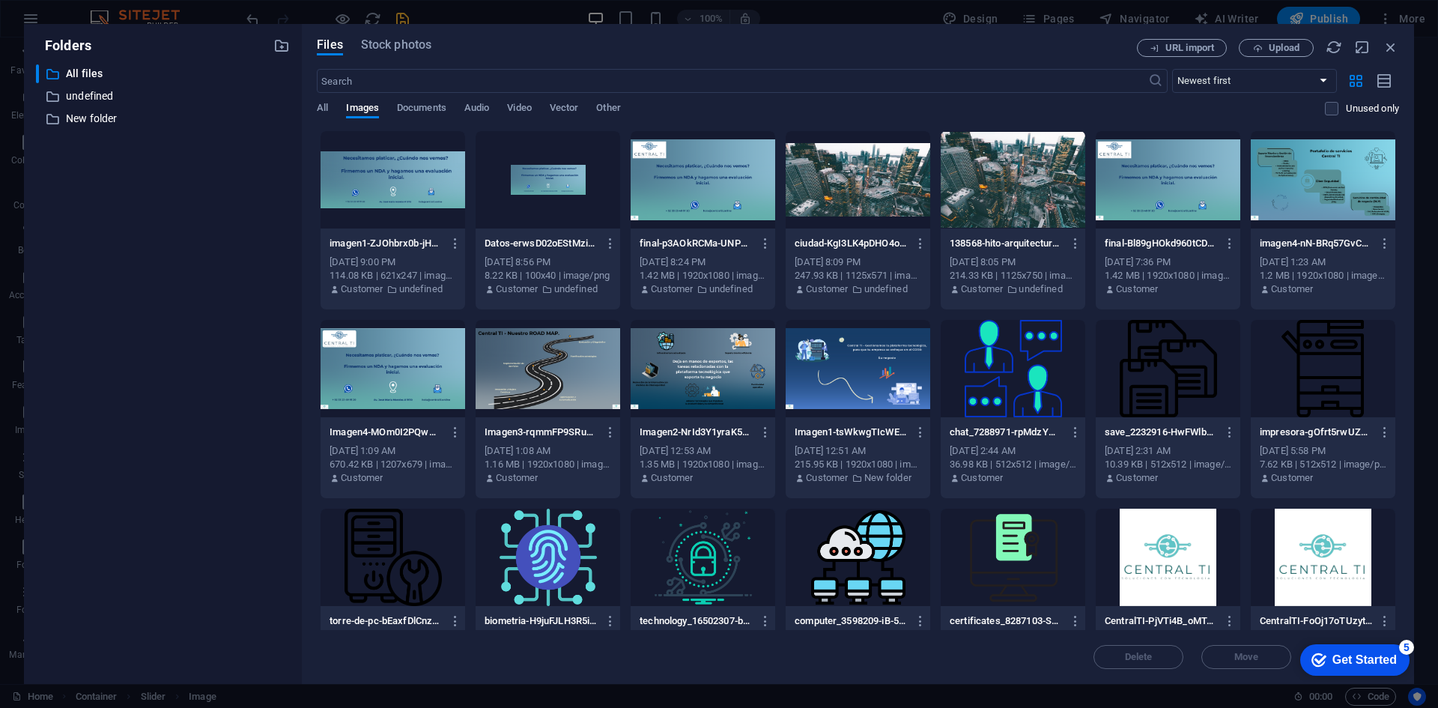
click at [226, 221] on div "​ All files All files ​ undefined undefined ​ New folder New folder" at bounding box center [163, 367] width 254 height 607
click at [555, 362] on div at bounding box center [548, 368] width 145 height 97
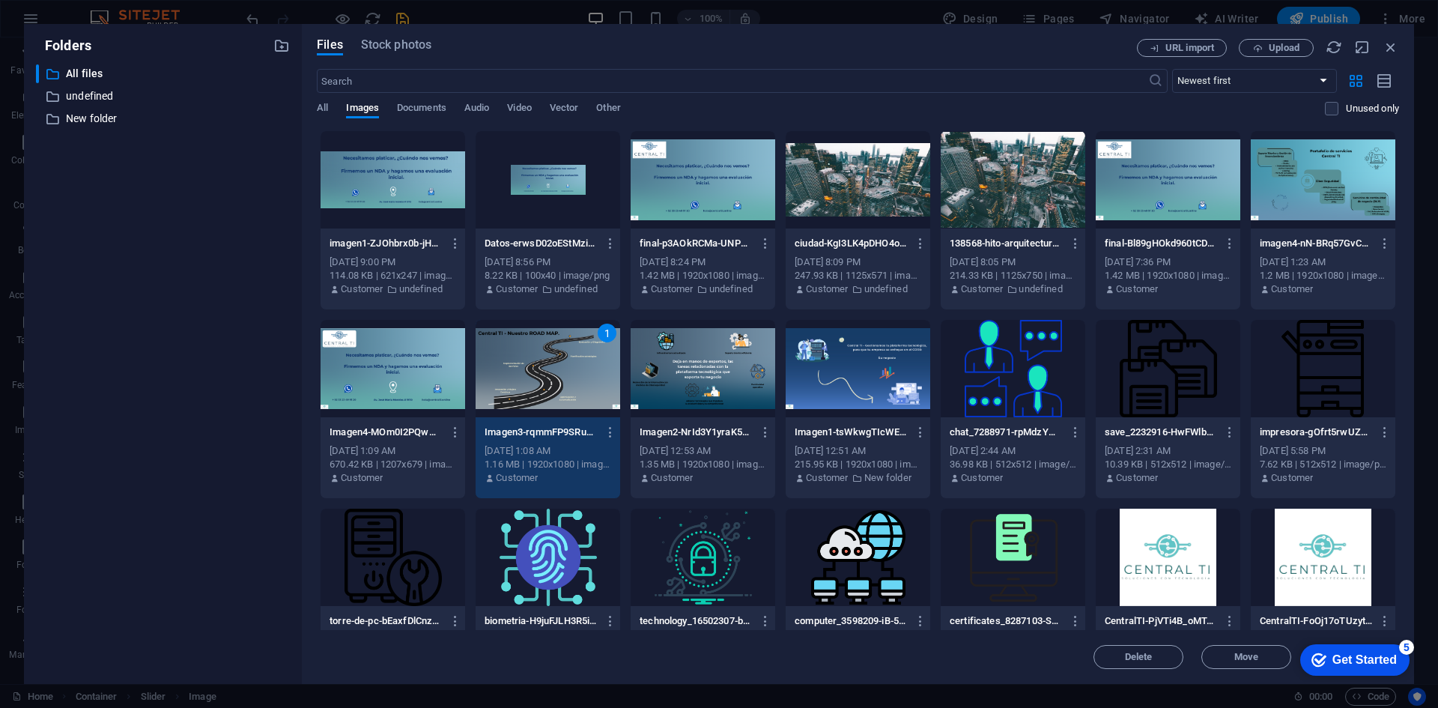
click at [555, 362] on div "1" at bounding box center [548, 368] width 145 height 97
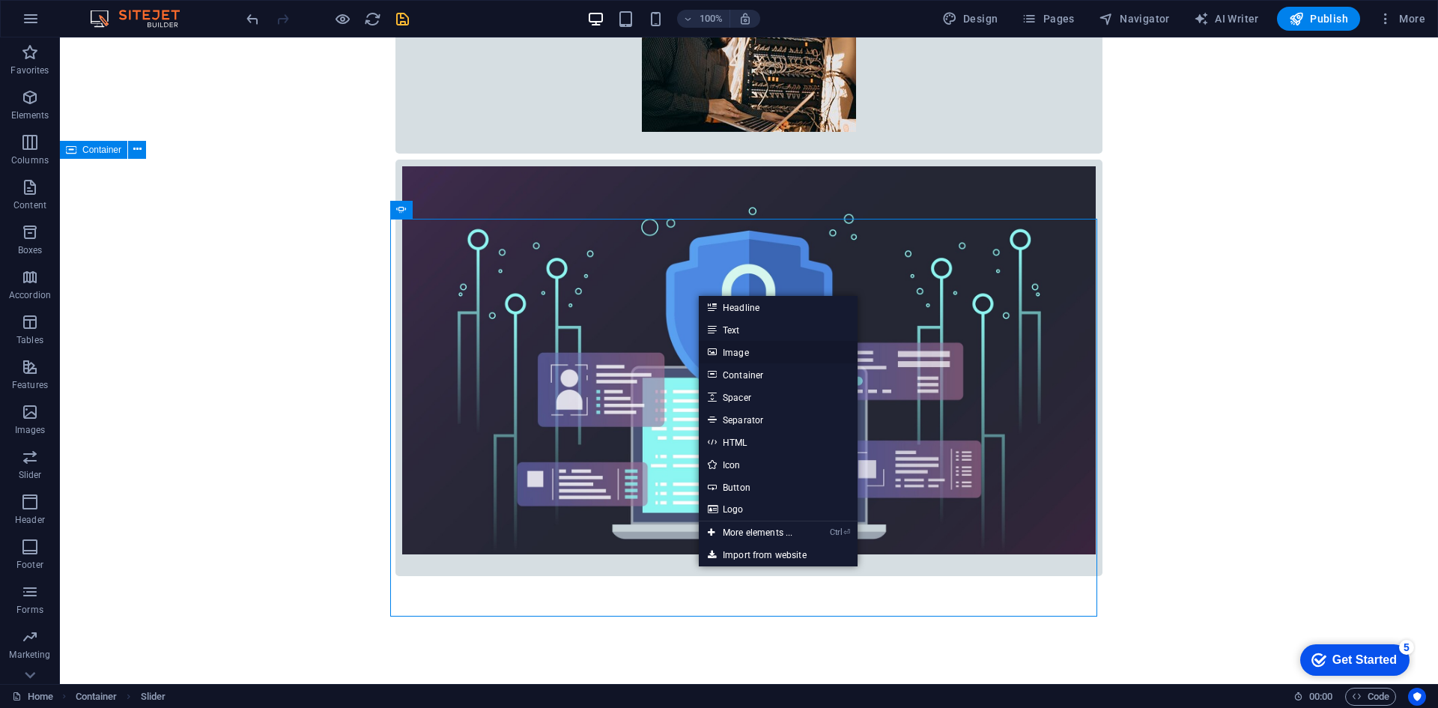
click at [741, 350] on link "Image" at bounding box center [778, 352] width 159 height 22
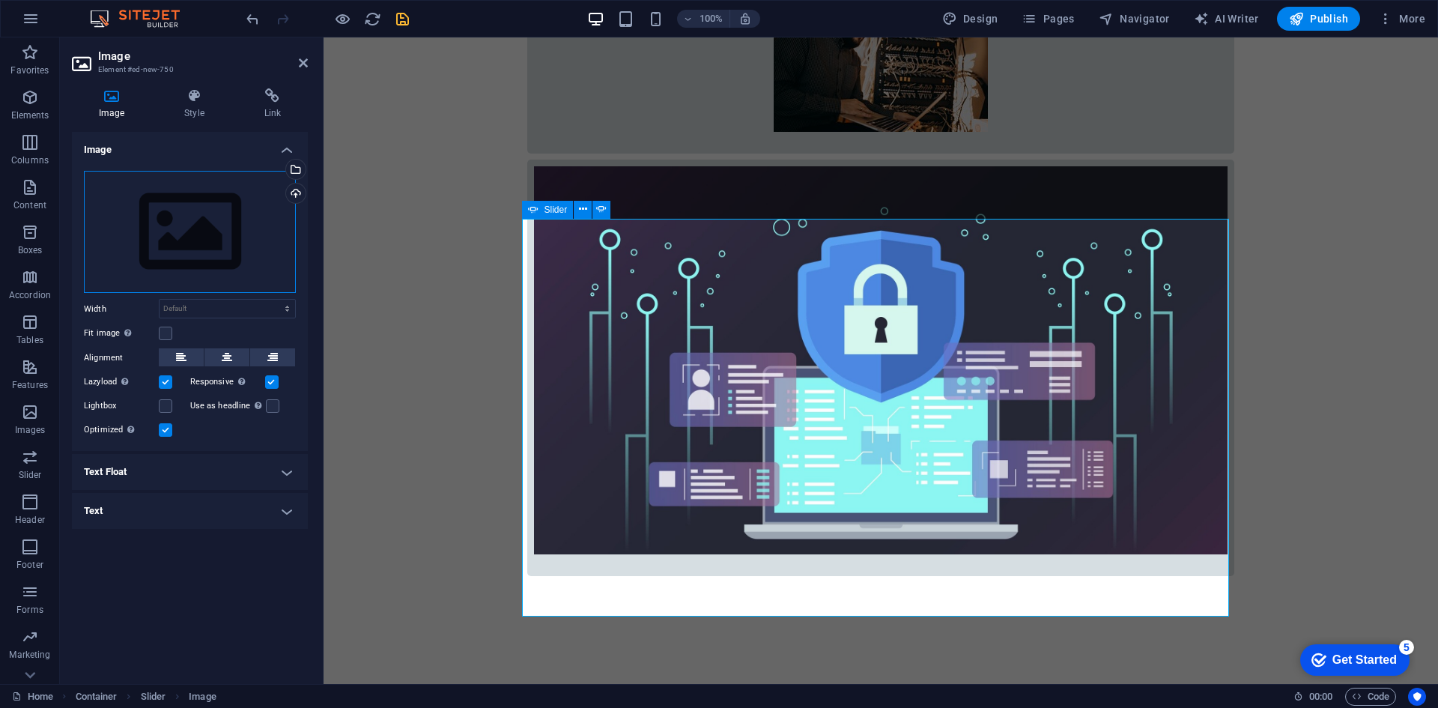
click at [223, 224] on div "Drag files here, click to choose files or select files from Files or our free s…" at bounding box center [190, 232] width 212 height 123
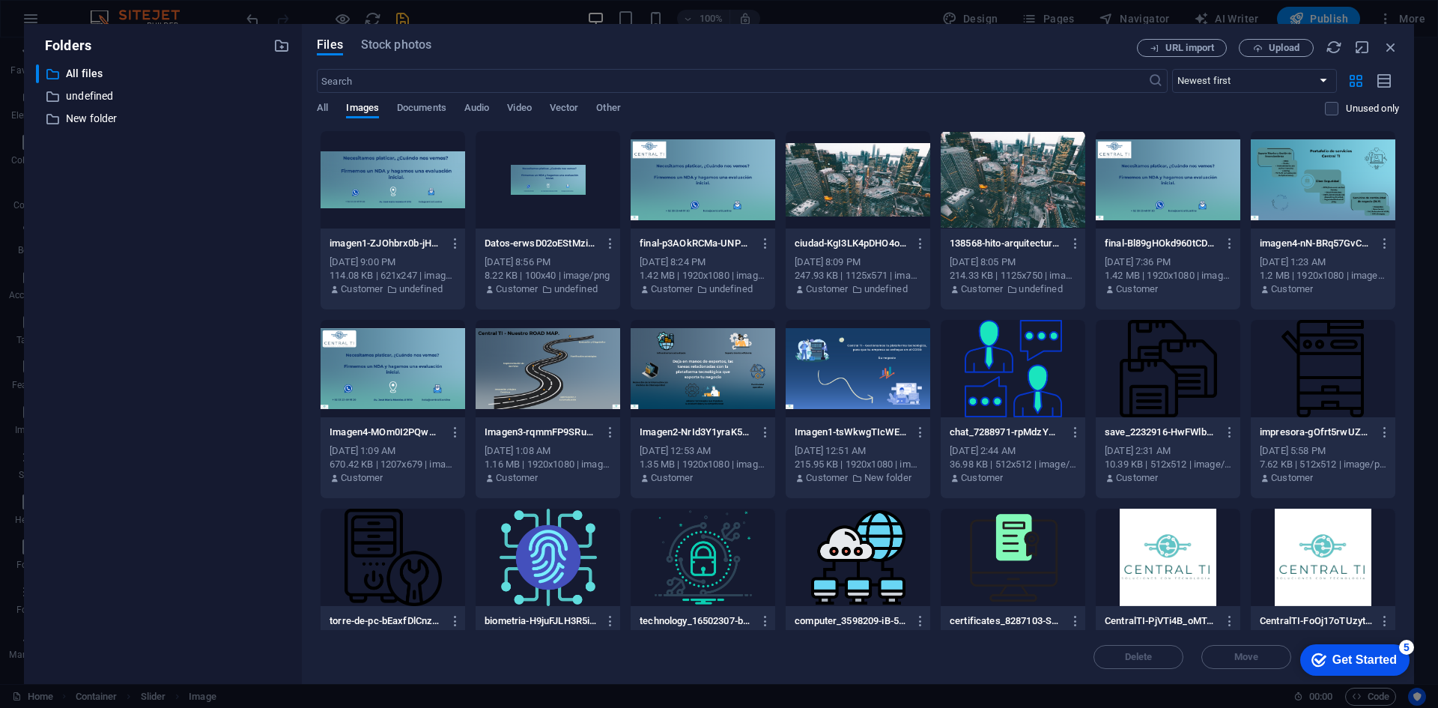
click at [1267, 196] on div at bounding box center [1323, 179] width 145 height 97
click at [1267, 196] on div "1" at bounding box center [1323, 179] width 145 height 97
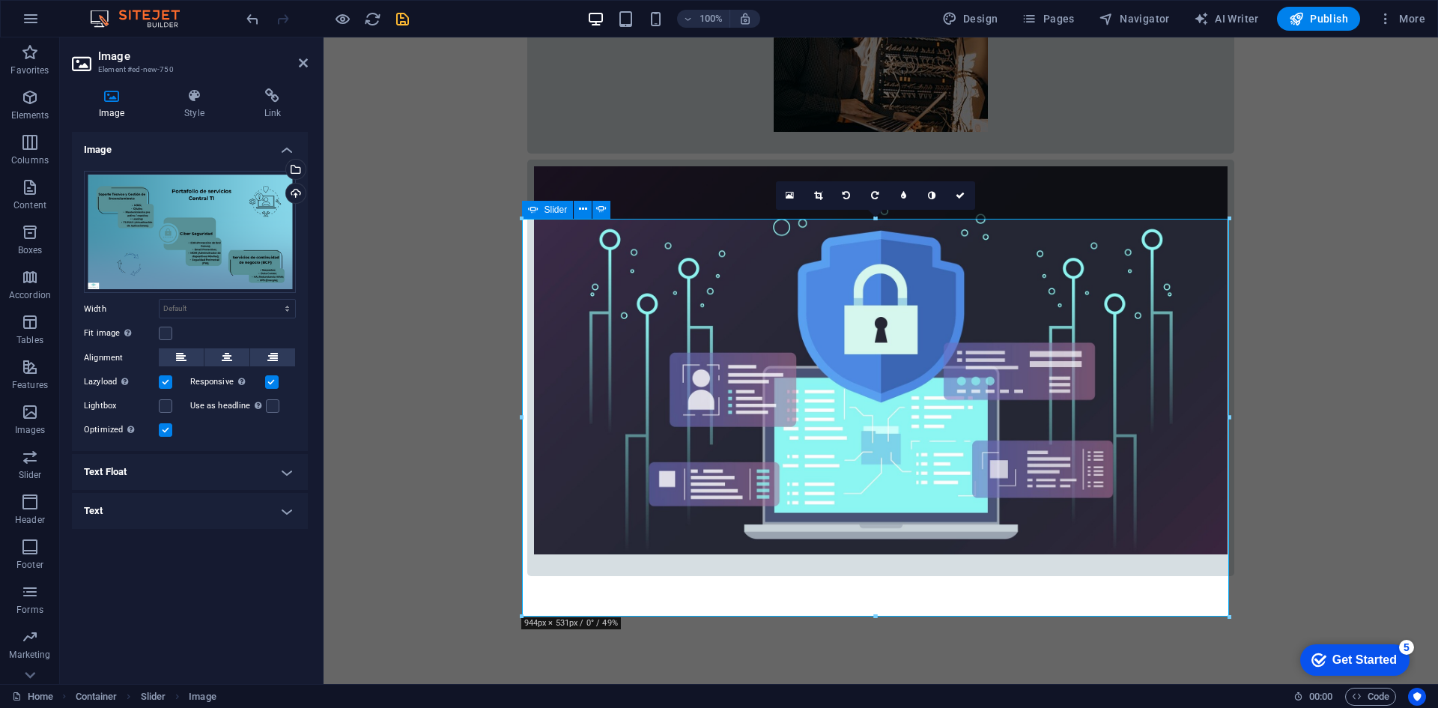
click at [404, 15] on icon "save" at bounding box center [402, 18] width 17 height 17
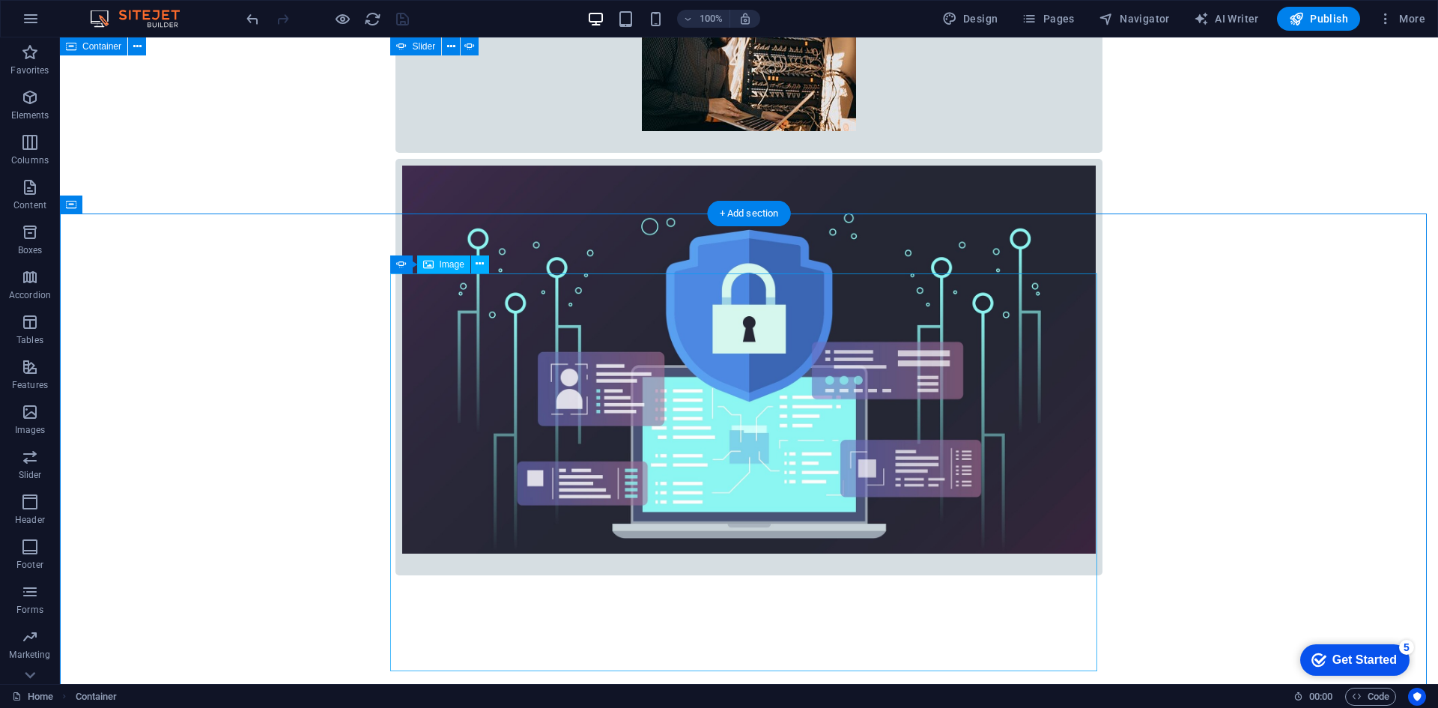
scroll to position [1353, 0]
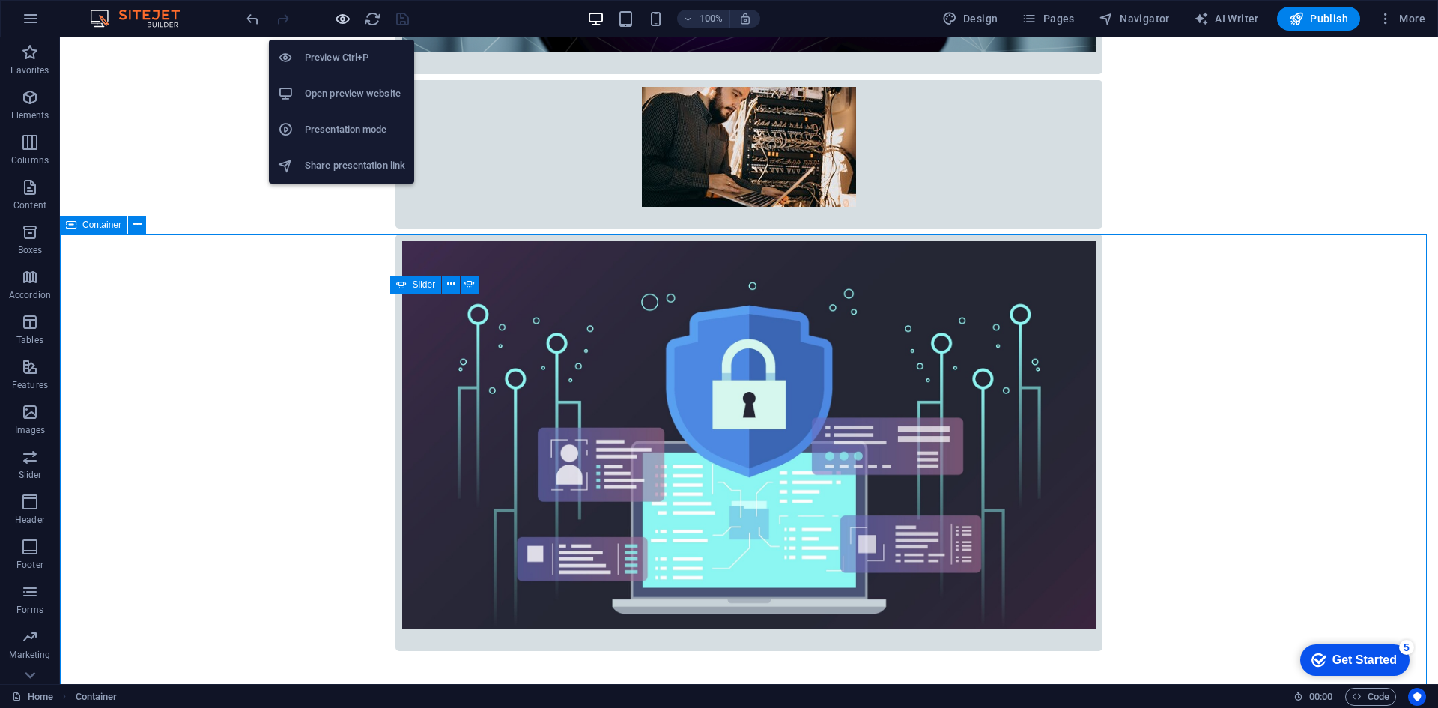
click at [346, 19] on icon "button" at bounding box center [342, 18] width 17 height 17
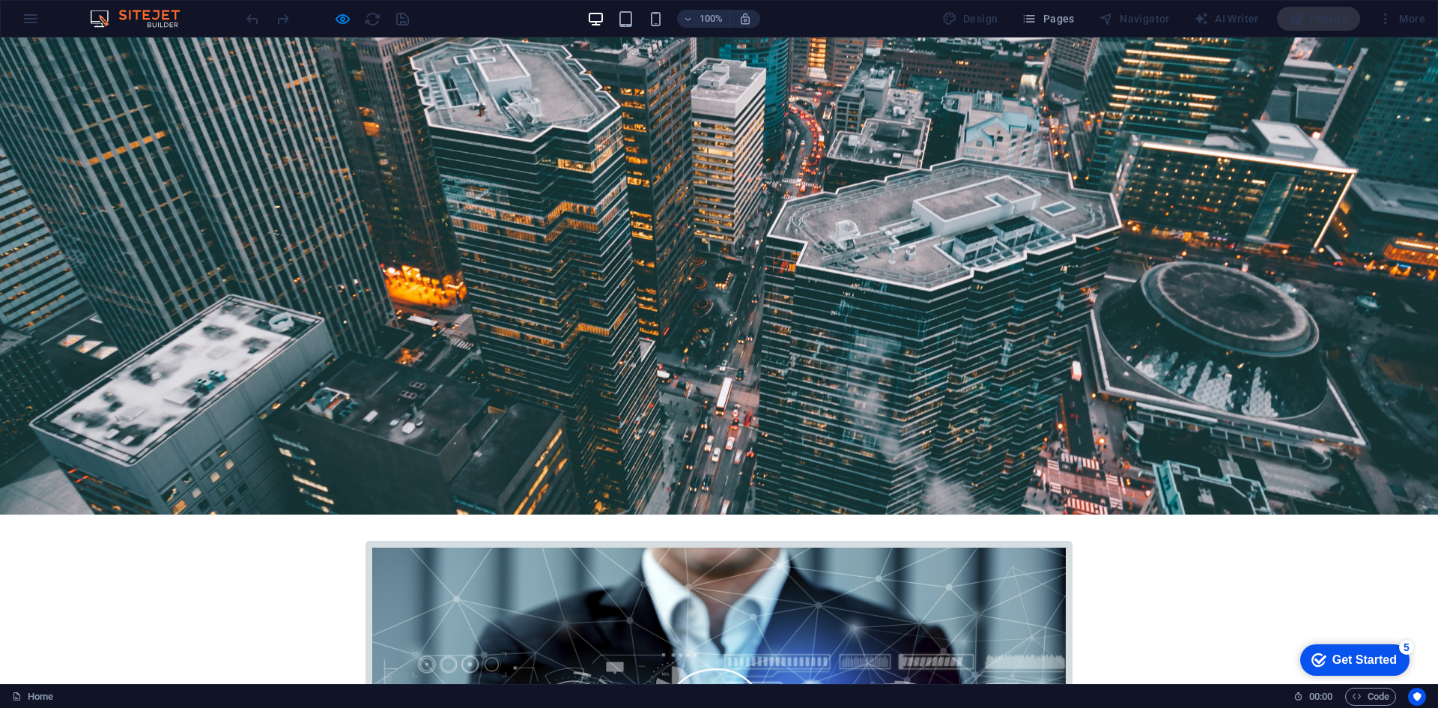
scroll to position [0, 0]
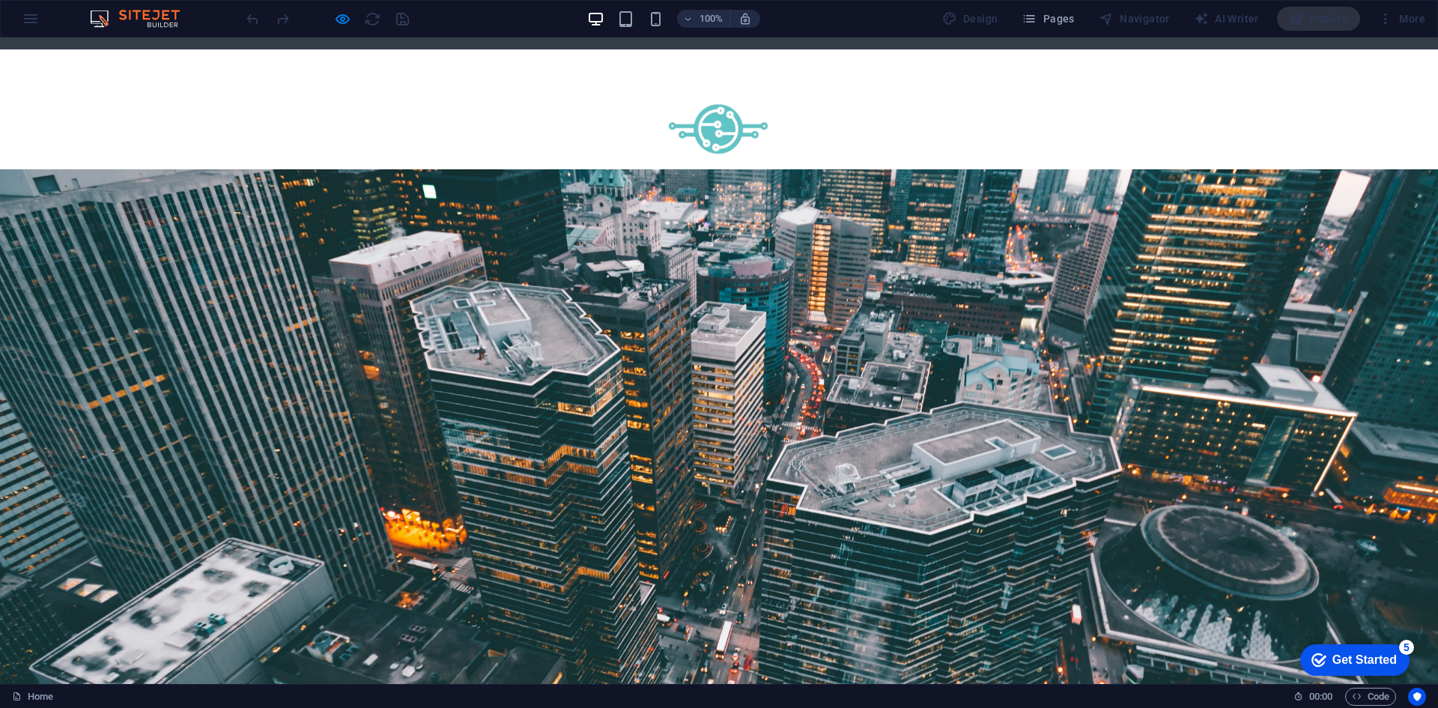
click at [770, 148] on img at bounding box center [718, 152] width 205 height 207
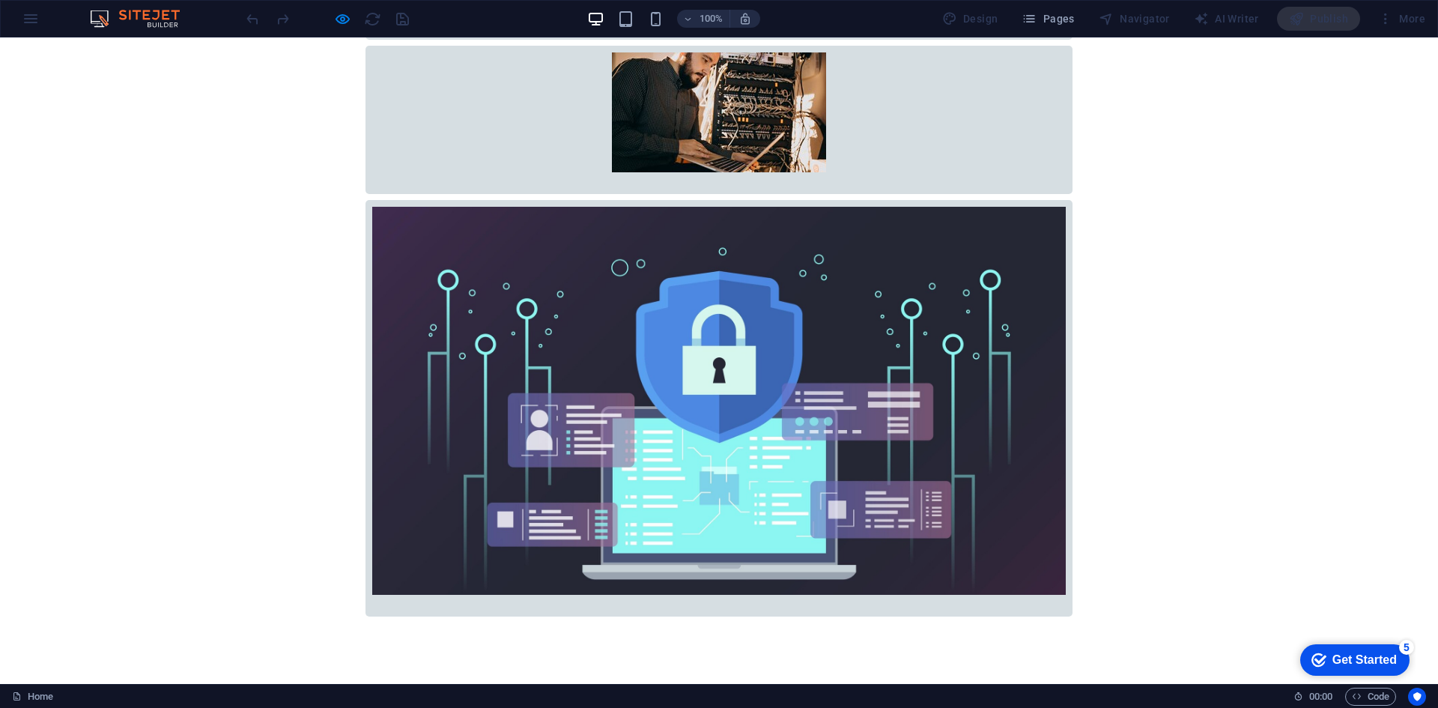
scroll to position [1413, 0]
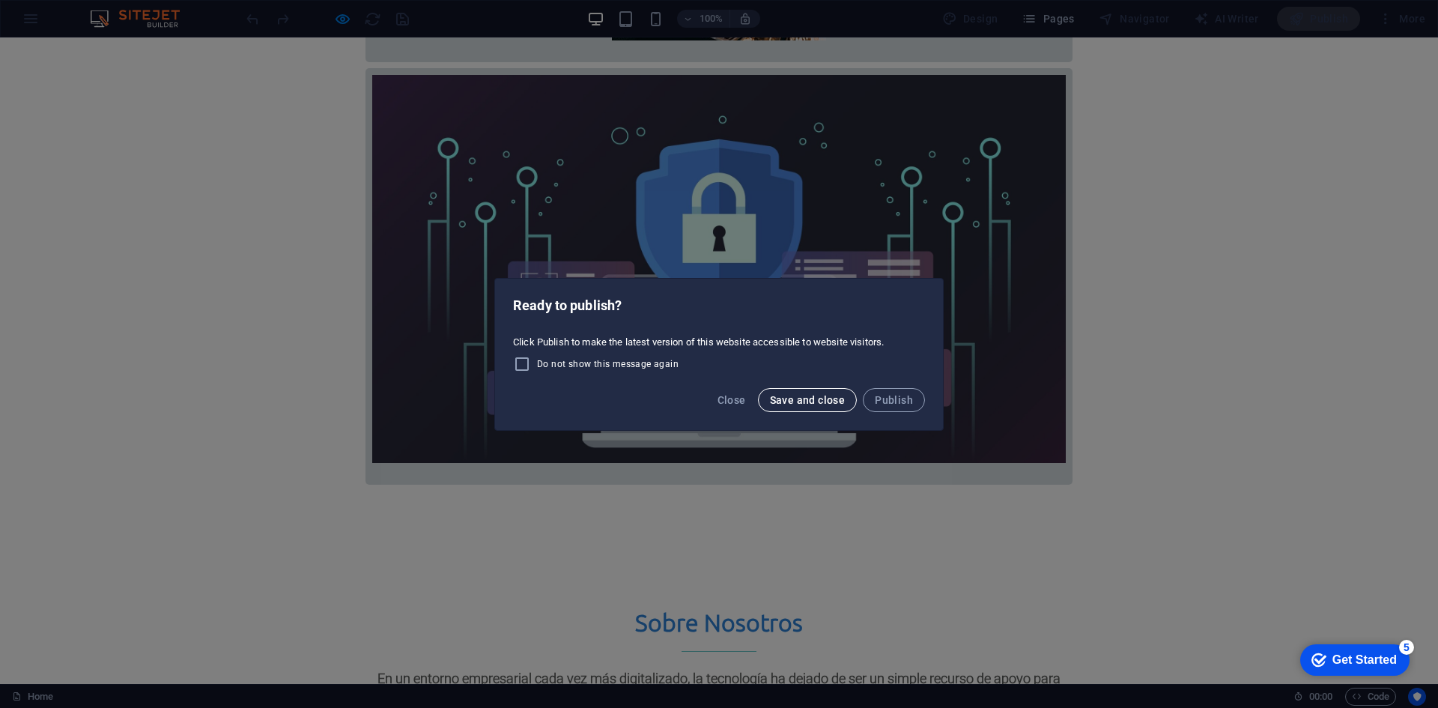
click at [834, 407] on button "Save and close" at bounding box center [808, 400] width 100 height 24
